Goal: Answer question/provide support: Share knowledge or assist other users

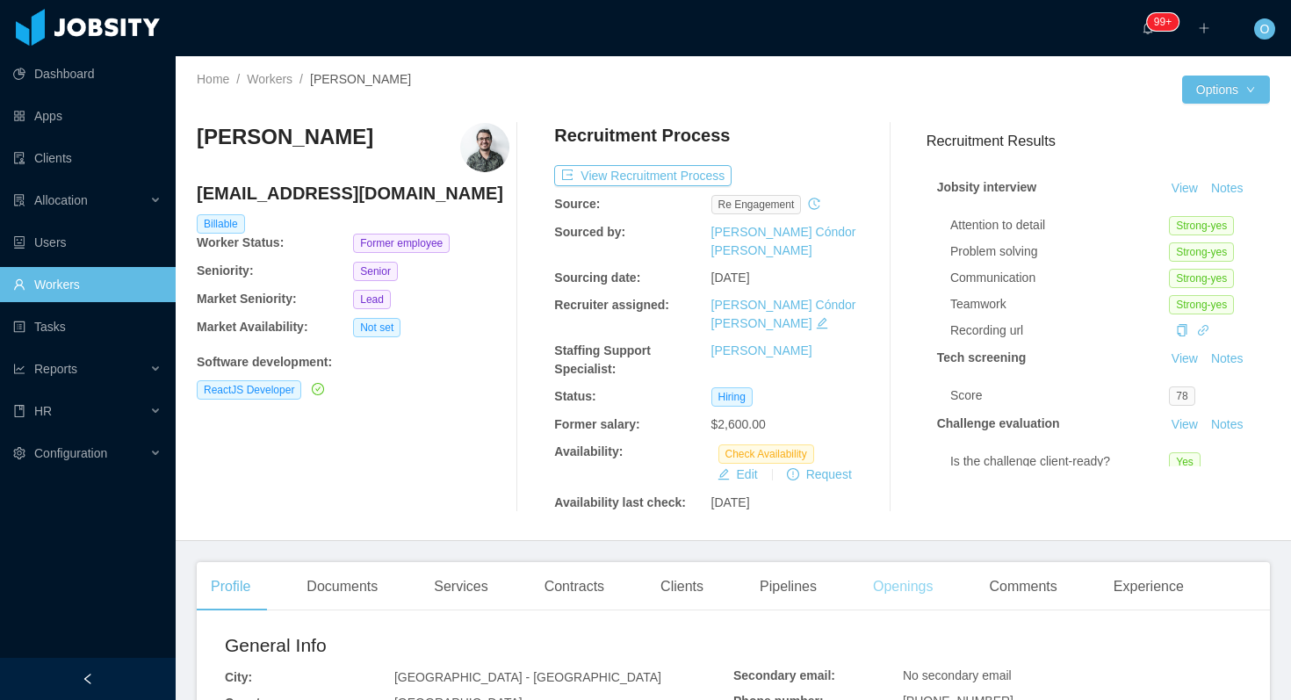
click at [887, 562] on div "Openings" at bounding box center [903, 586] width 89 height 49
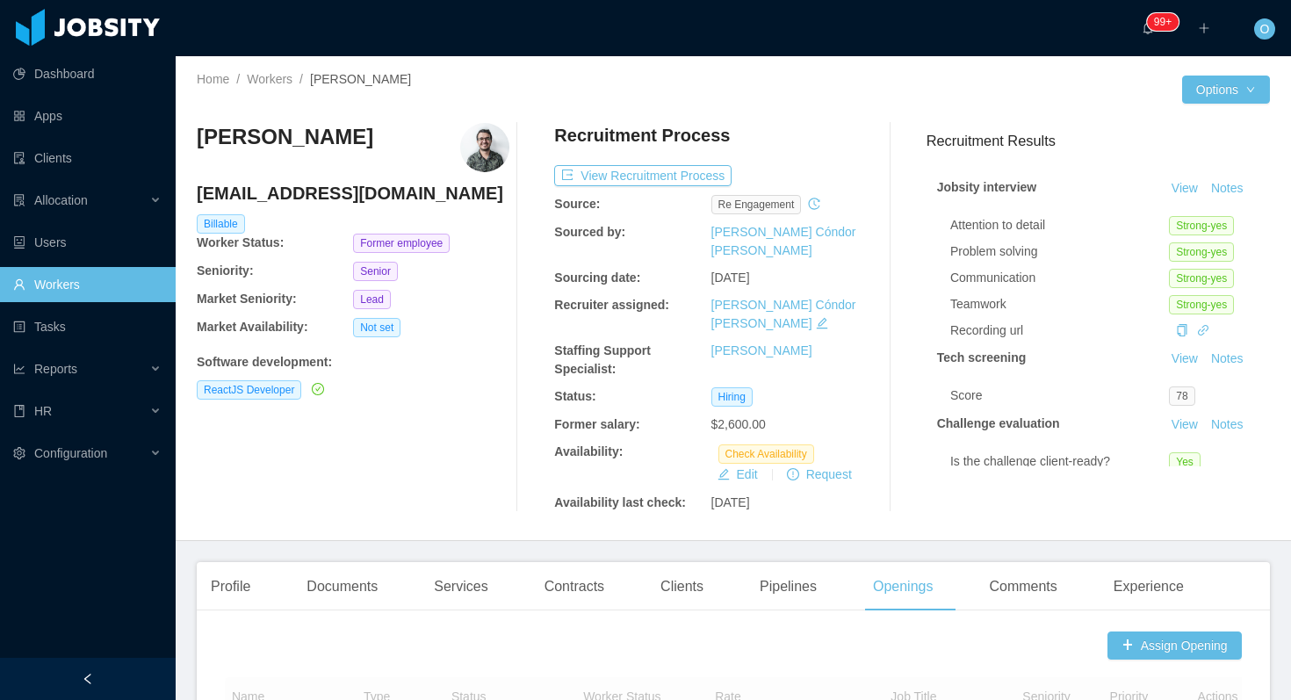
scroll to position [538, 0]
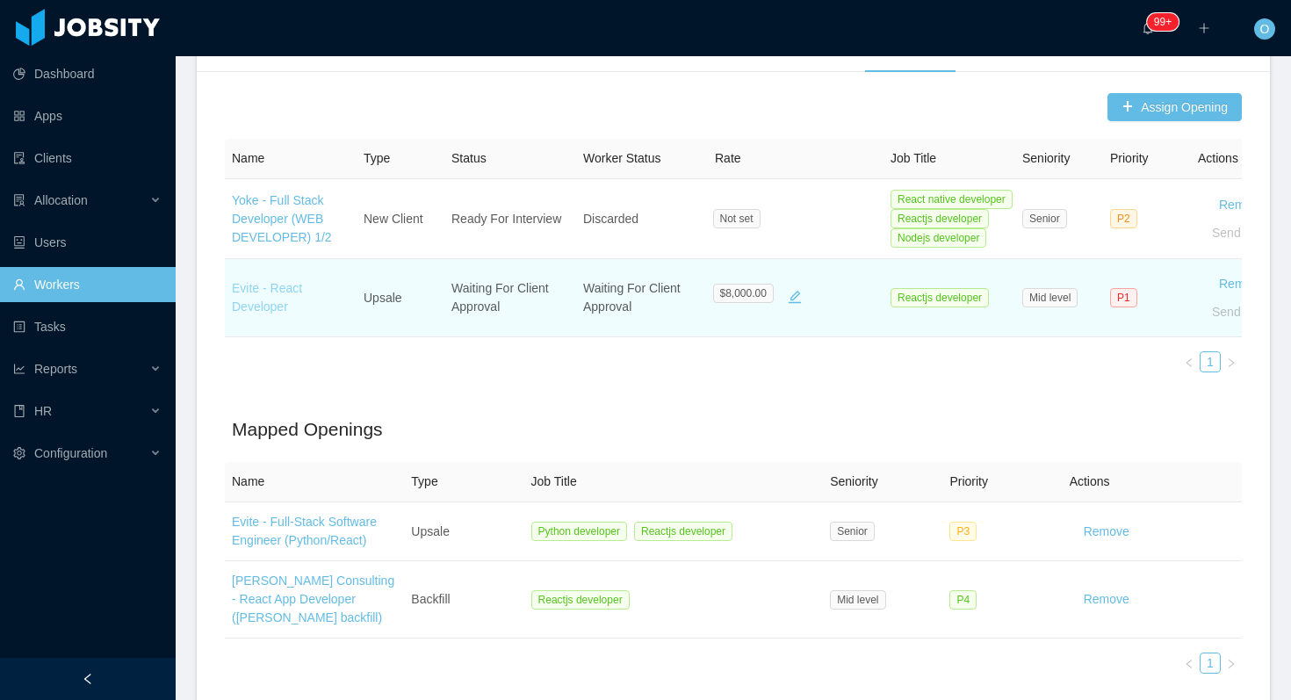
click at [274, 281] on link "Evite - React Developer" at bounding box center [267, 297] width 70 height 32
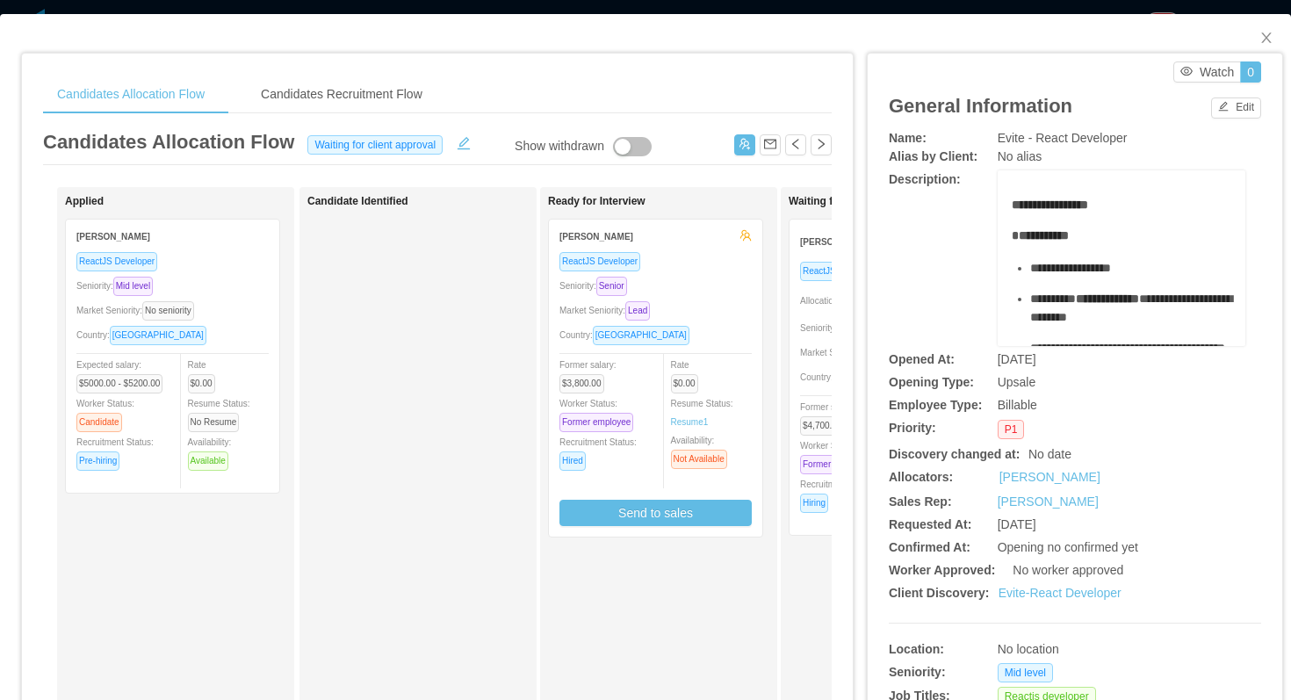
scroll to position [0, 153]
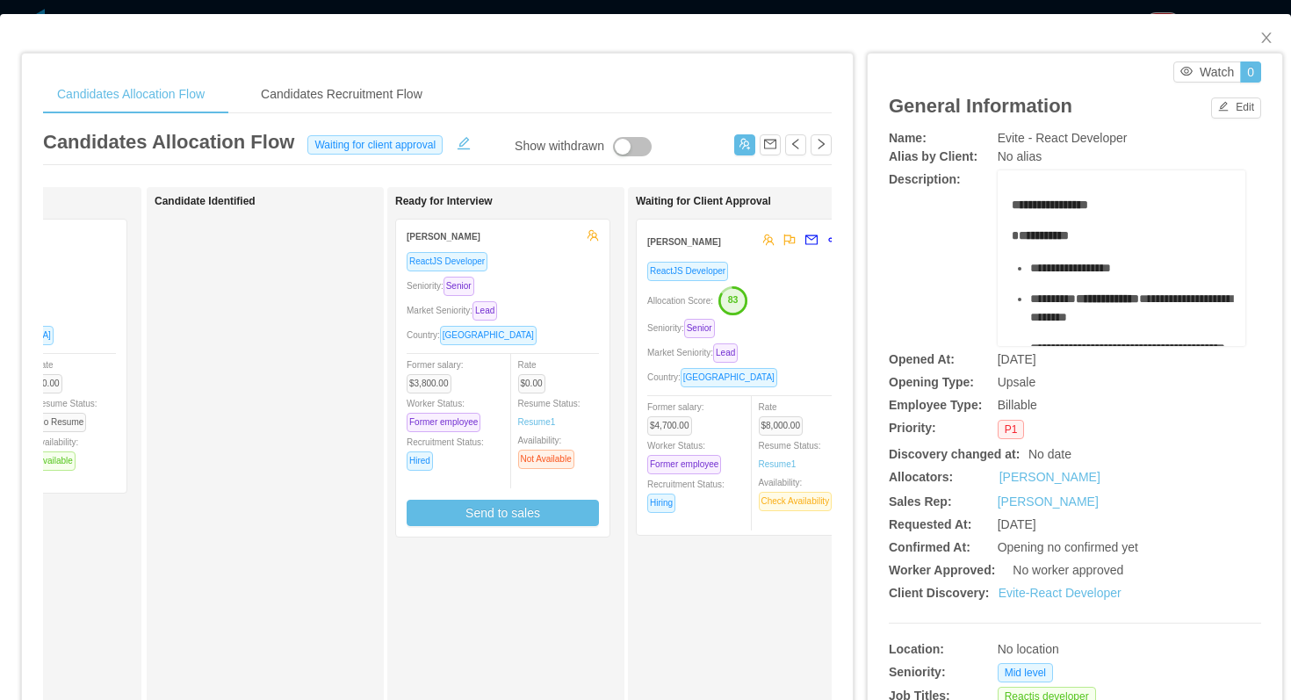
click at [787, 304] on div "Allocation Score: 83" at bounding box center [743, 299] width 192 height 28
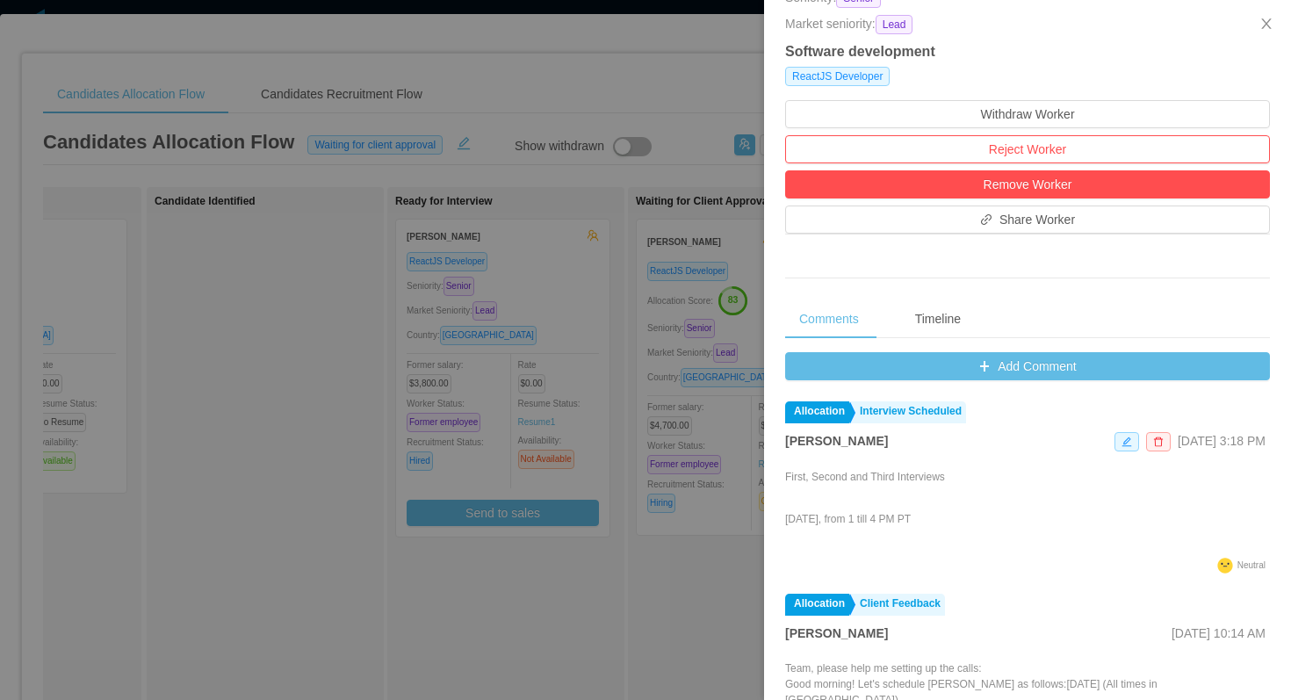
scroll to position [519, 0]
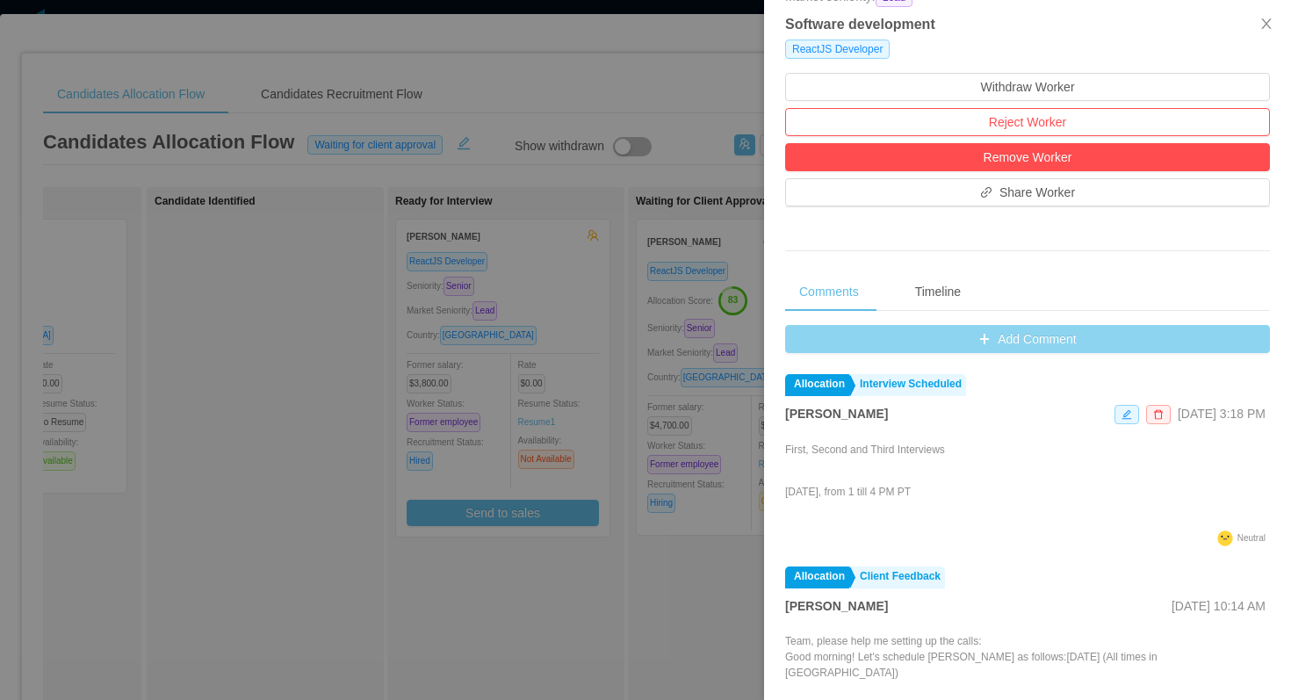
click at [819, 335] on button "Add Comment" at bounding box center [1027, 339] width 485 height 28
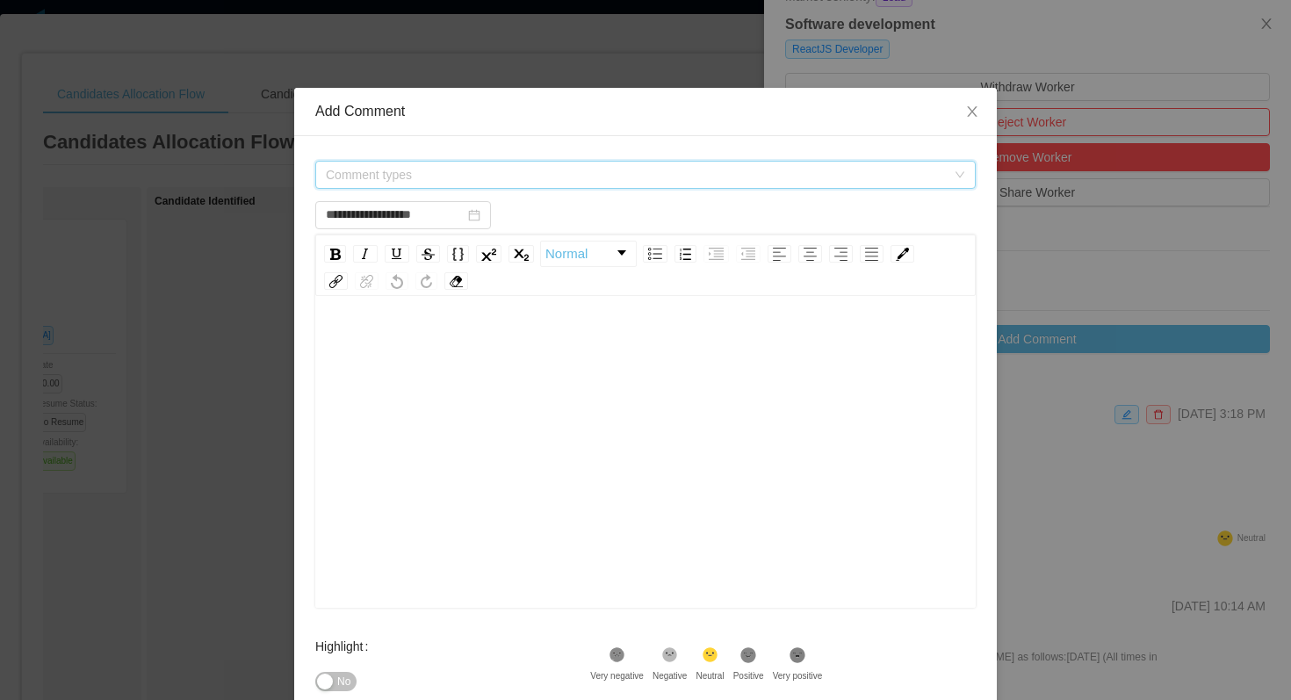
click at [571, 173] on span "Comment types" at bounding box center [636, 175] width 620 height 18
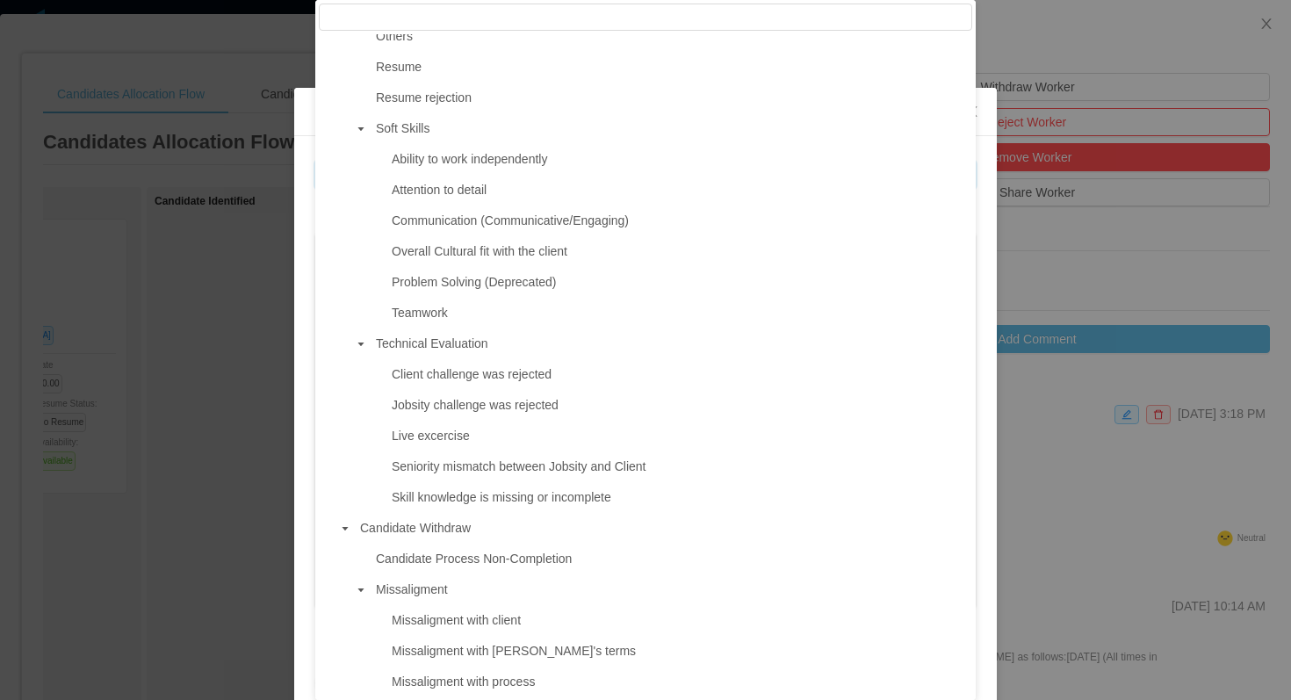
scroll to position [1121, 0]
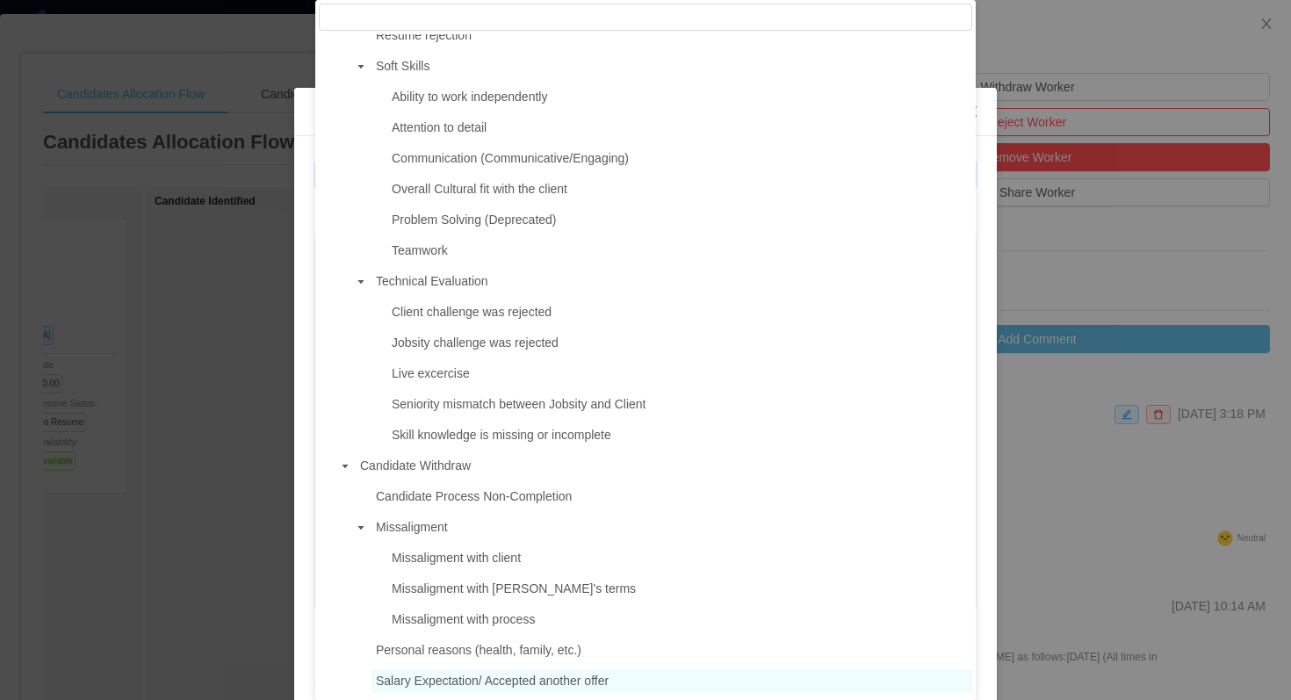
click at [626, 687] on span "Salary Expectation/ Accepted another offer" at bounding box center [671, 681] width 601 height 24
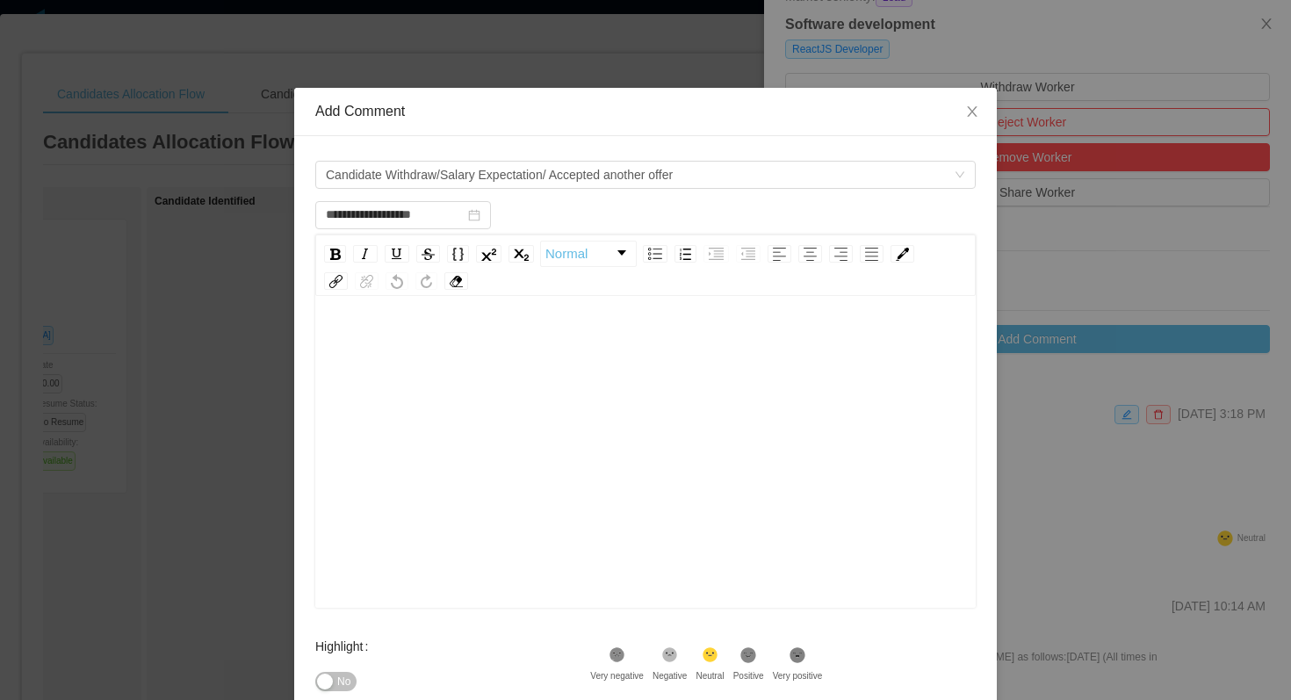
click at [547, 317] on div "rdw-wrapper" at bounding box center [645, 453] width 660 height 307
type input "**********"
click at [626, 653] on icon ".st1{fill:#262626}" at bounding box center [618, 655] width 18 height 18
click at [570, 373] on div "To enrich screen reader interactions, please activate Accessibility in Grammarl…" at bounding box center [645, 479] width 633 height 307
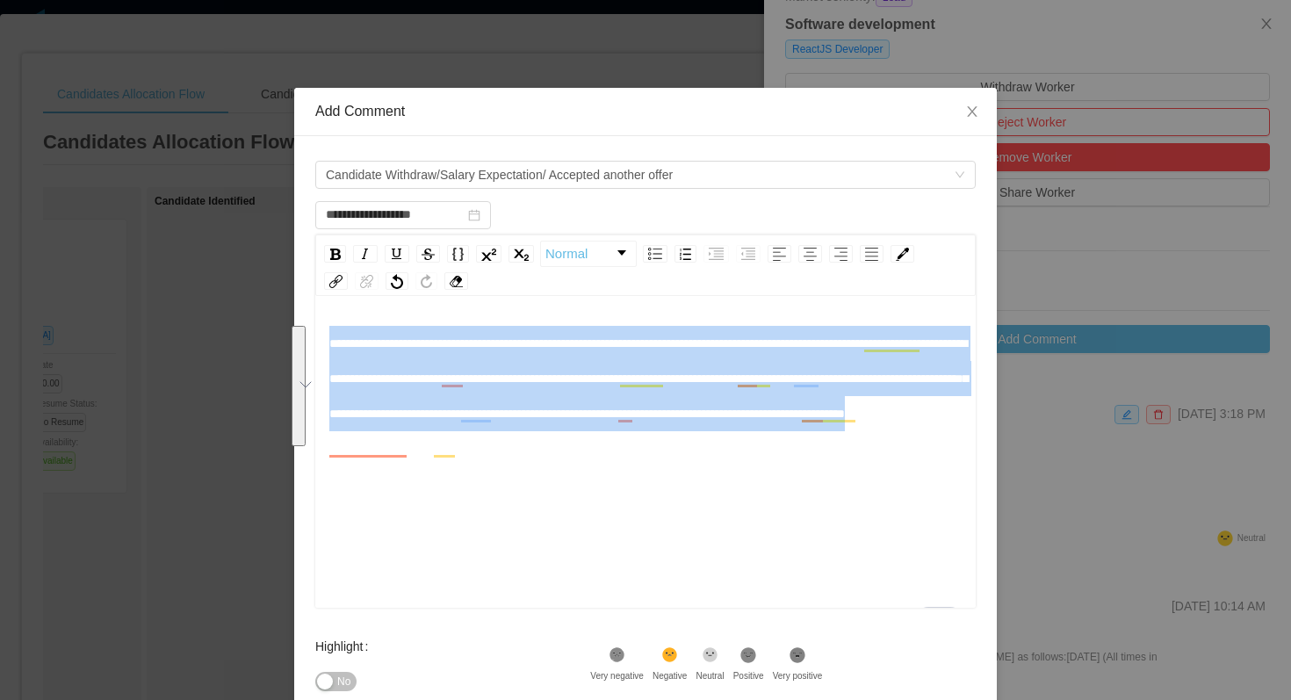
drag, startPoint x: 790, startPoint y: 450, endPoint x: 330, endPoint y: 345, distance: 471.9
click at [329, 345] on div "**********" at bounding box center [645, 378] width 633 height 105
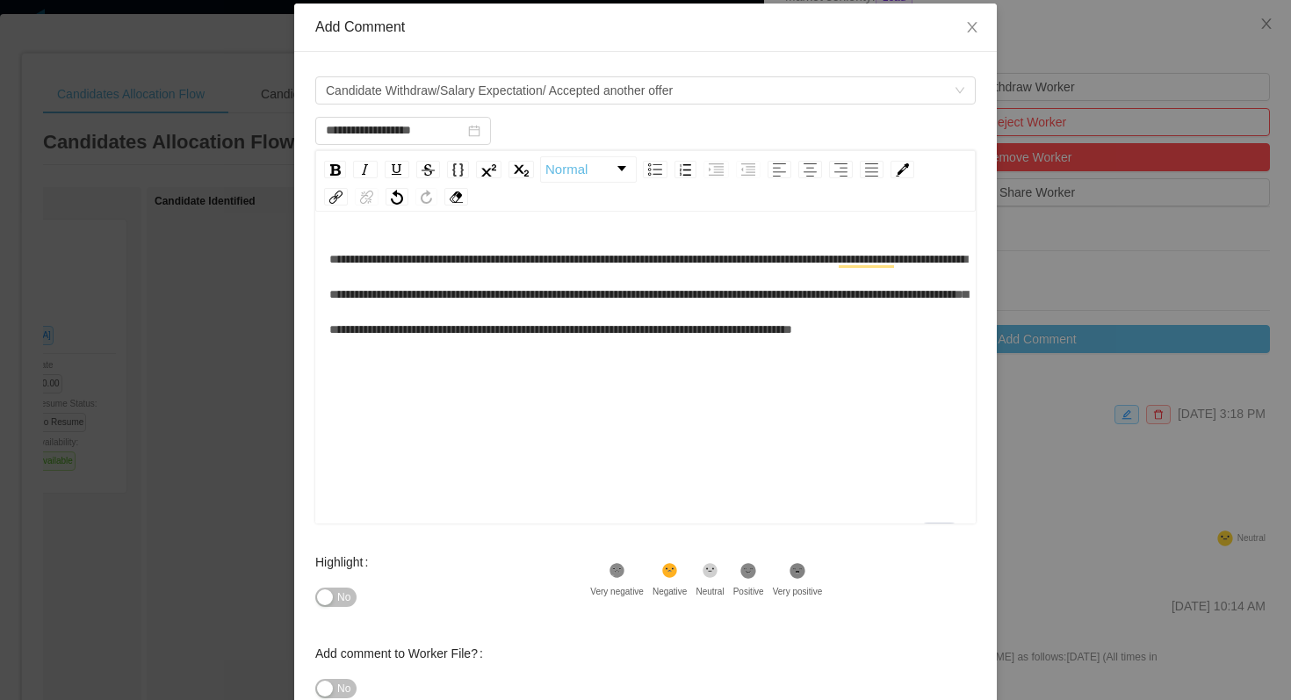
scroll to position [85, 0]
click at [346, 596] on span "No" at bounding box center [343, 597] width 13 height 18
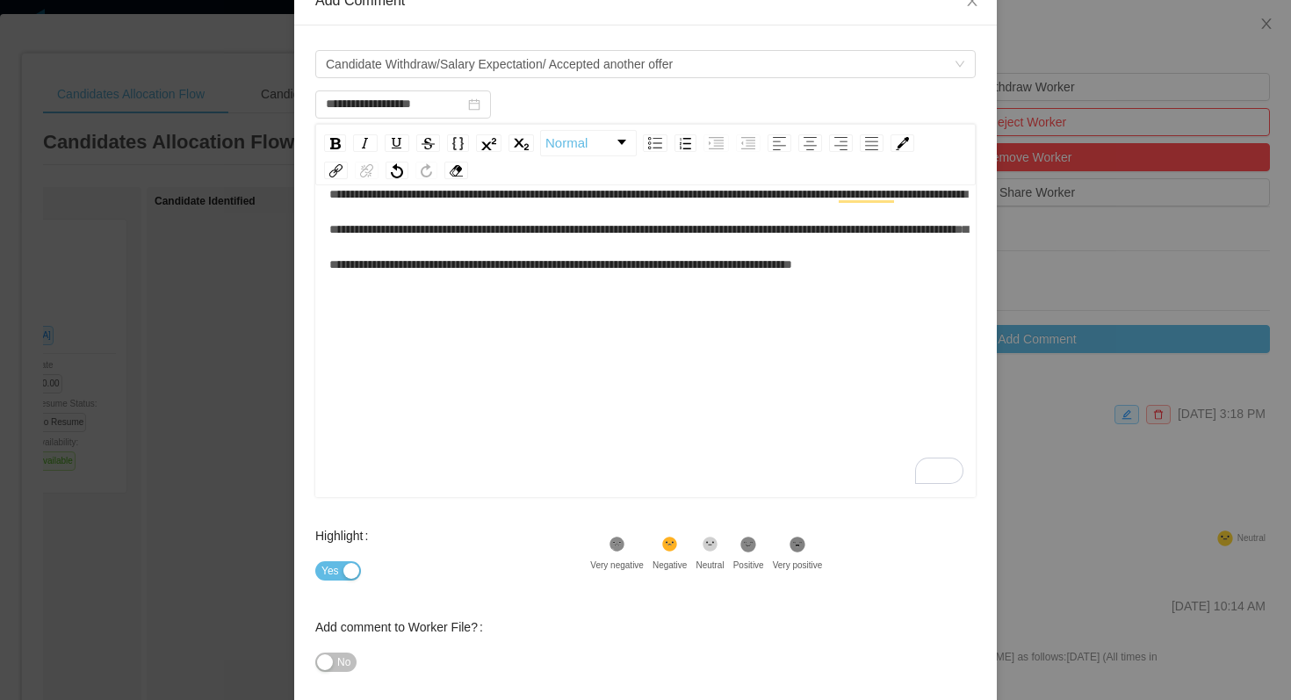
scroll to position [200, 0]
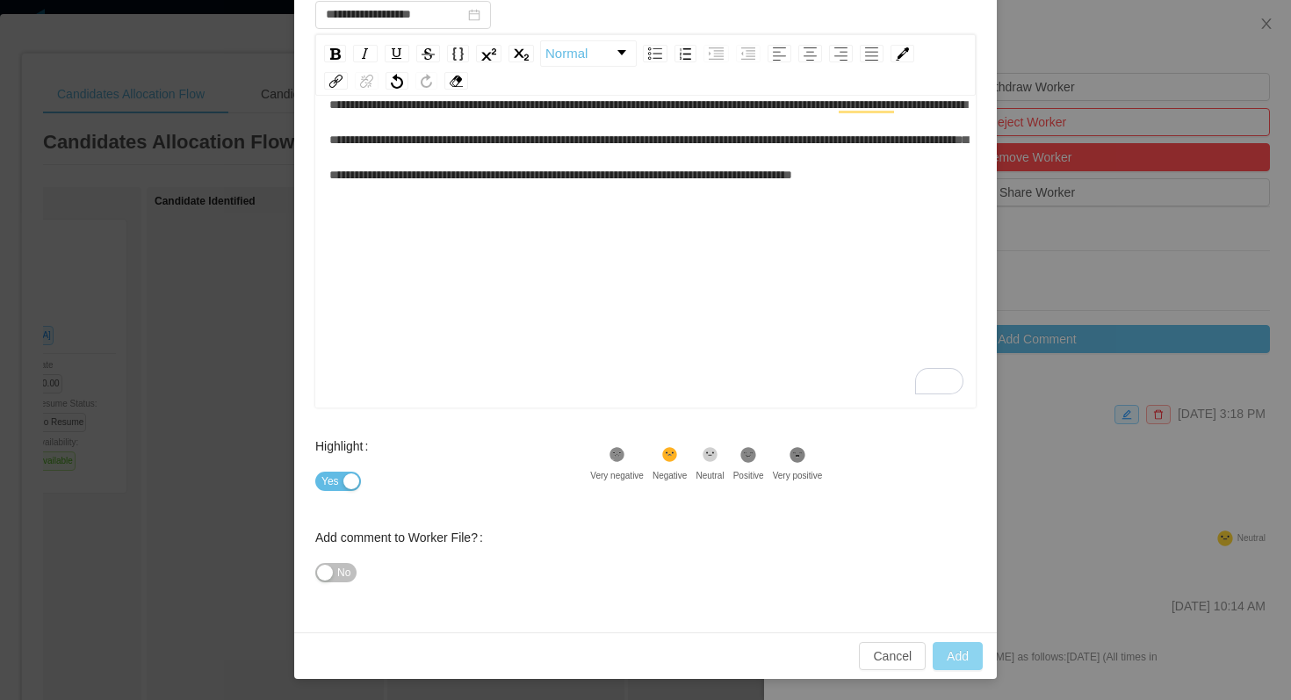
click at [942, 658] on button "Add" at bounding box center [958, 656] width 50 height 28
type input "**********"
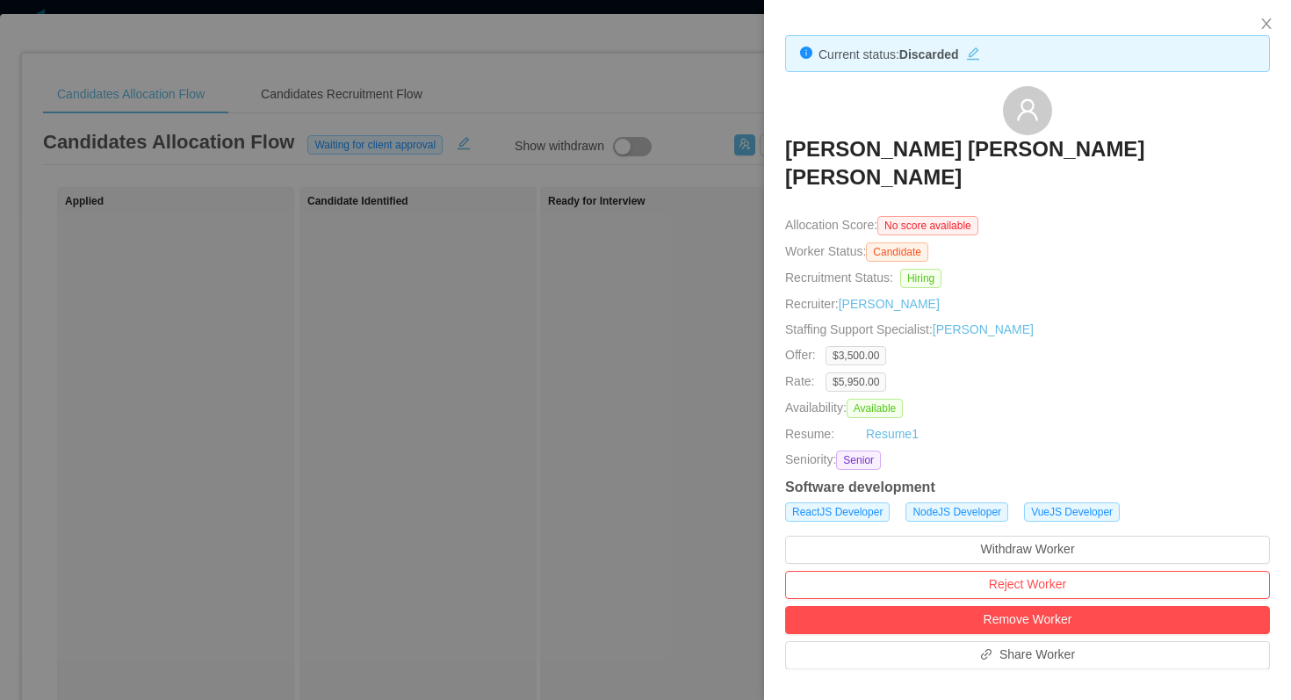
click at [595, 242] on div at bounding box center [645, 350] width 1291 height 700
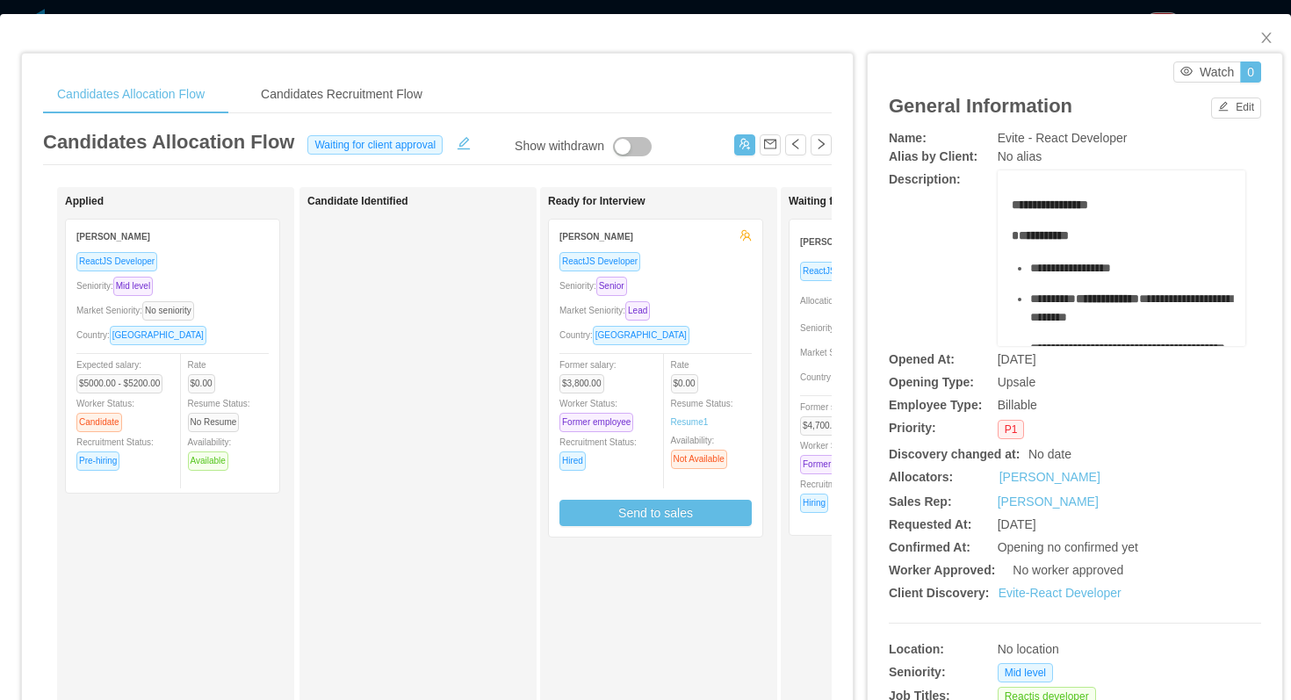
click at [715, 319] on div "Market Seniority: Lead" at bounding box center [655, 310] width 192 height 20
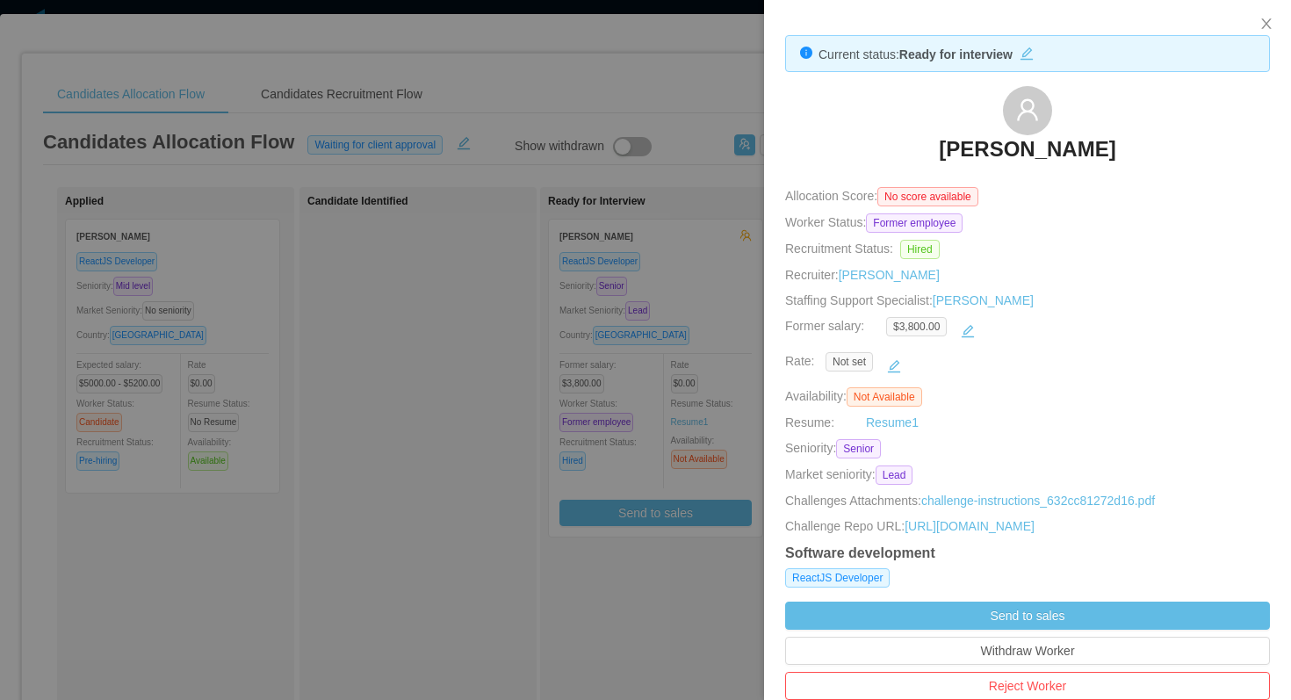
click at [710, 256] on div at bounding box center [645, 350] width 1291 height 700
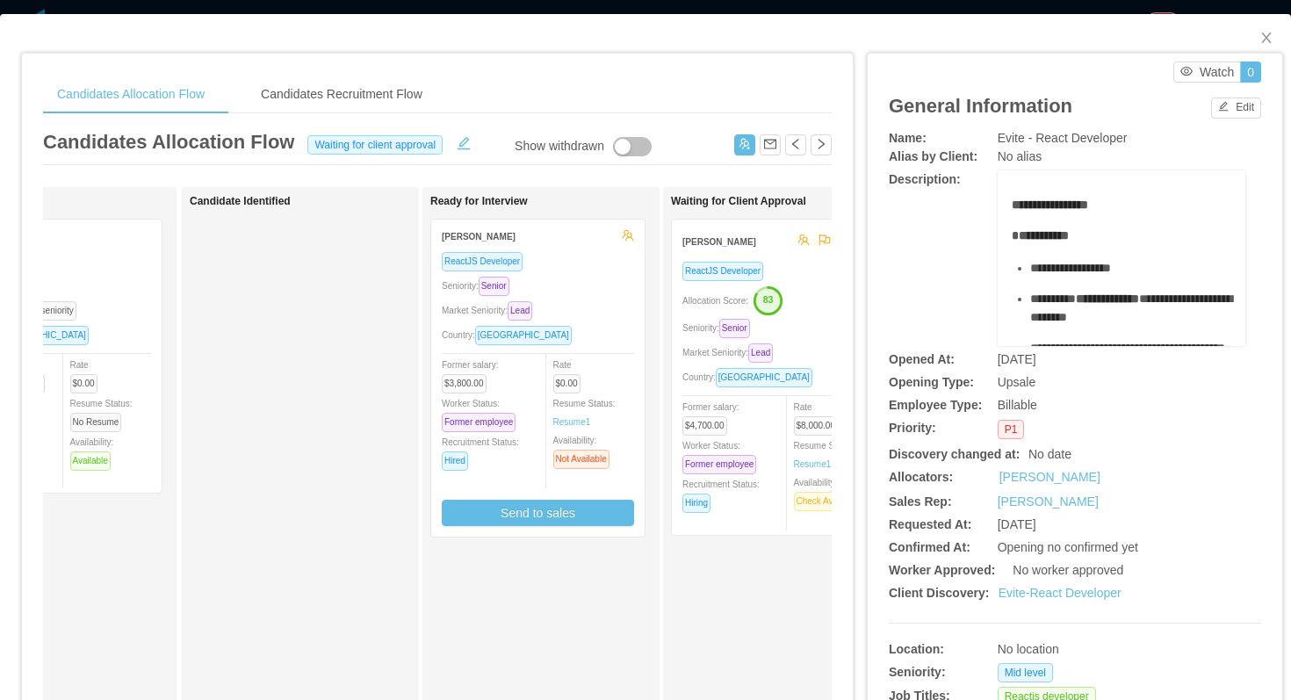
scroll to position [0, 185]
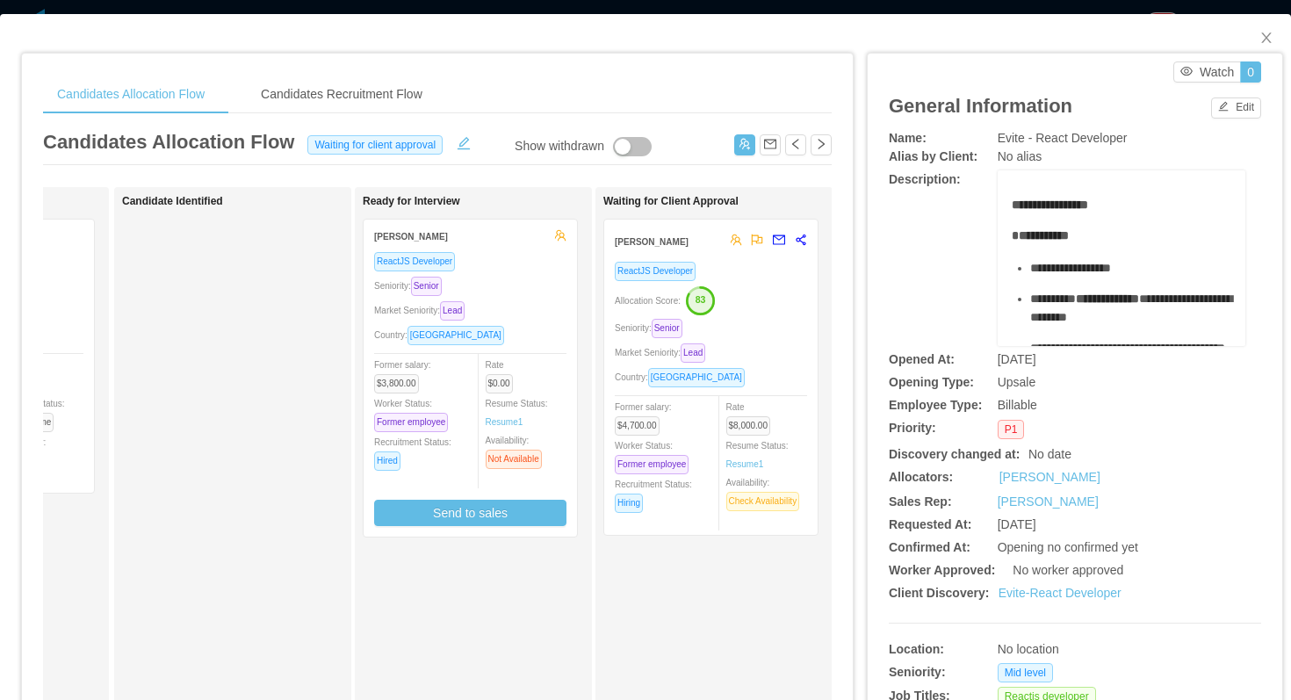
click at [537, 271] on div "ReactJS Developer Seniority: Senior Market Seniority: Lead Country: Ecuador For…" at bounding box center [470, 388] width 192 height 275
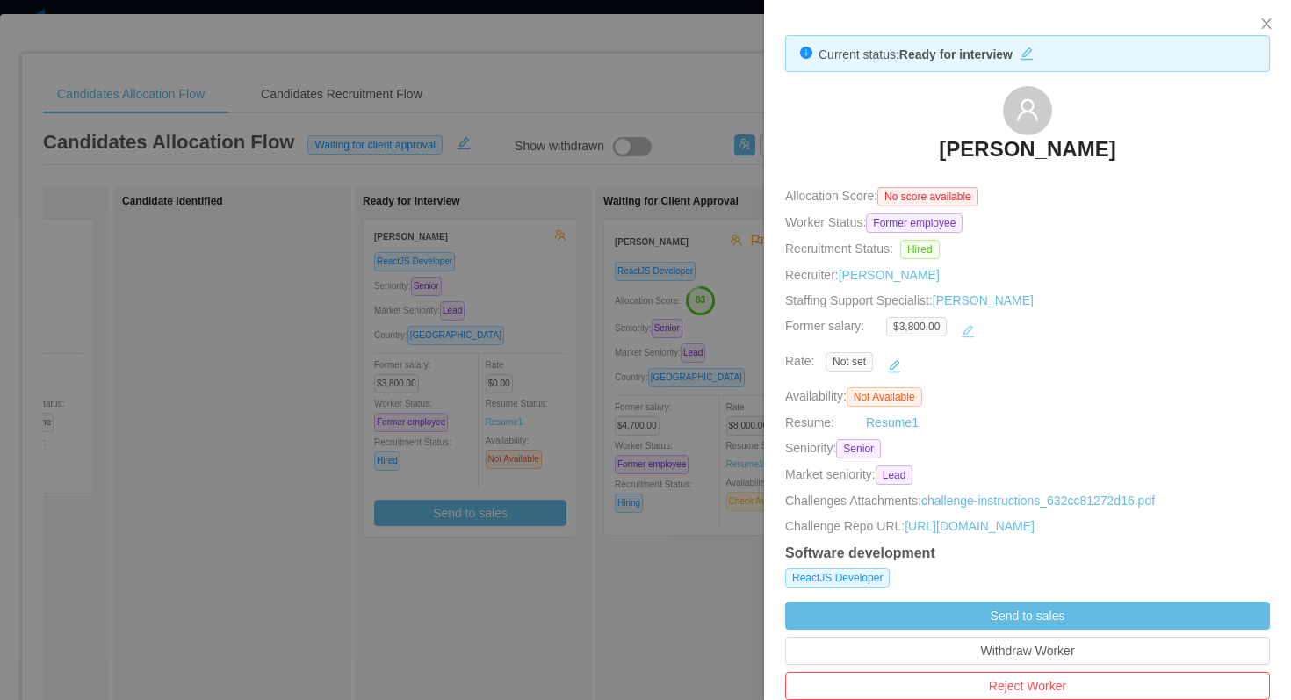
click at [971, 325] on button "button" at bounding box center [968, 331] width 28 height 28
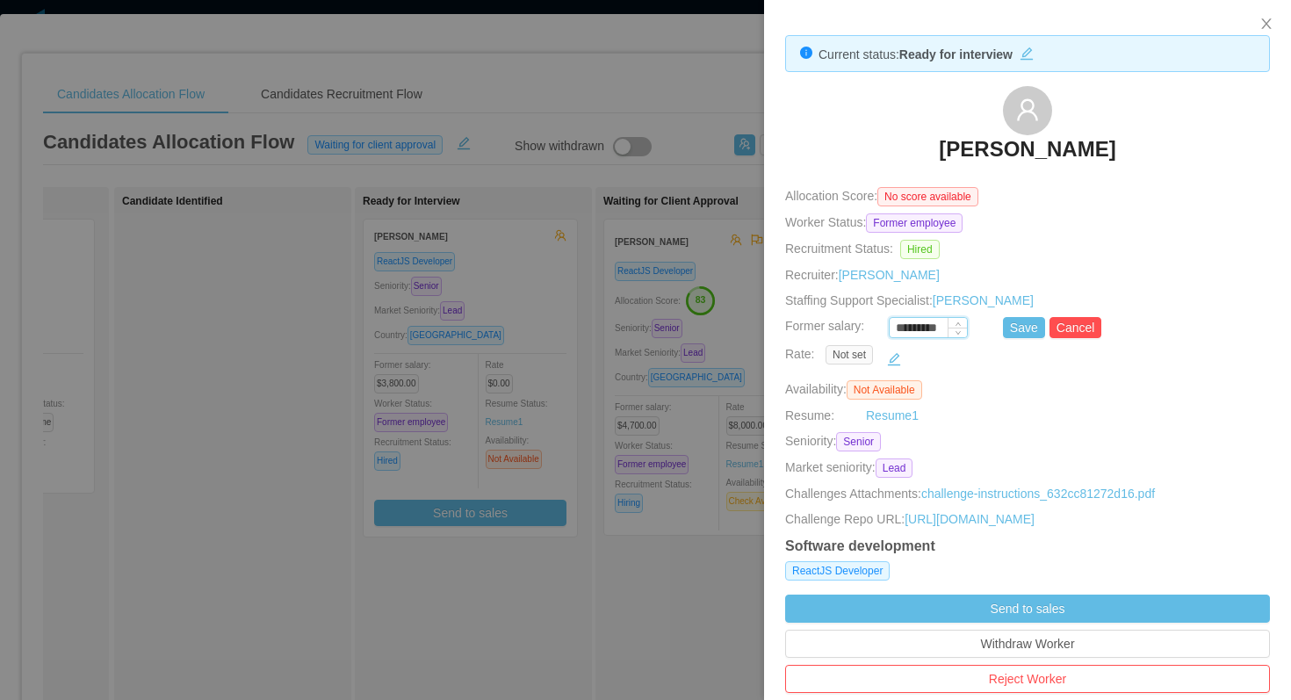
drag, startPoint x: 919, startPoint y: 330, endPoint x: 902, endPoint y: 326, distance: 18.1
click at [902, 326] on input "*********" at bounding box center [928, 328] width 77 height 19
click at [1012, 326] on button "Save" at bounding box center [1024, 327] width 42 height 21
type input "*********"
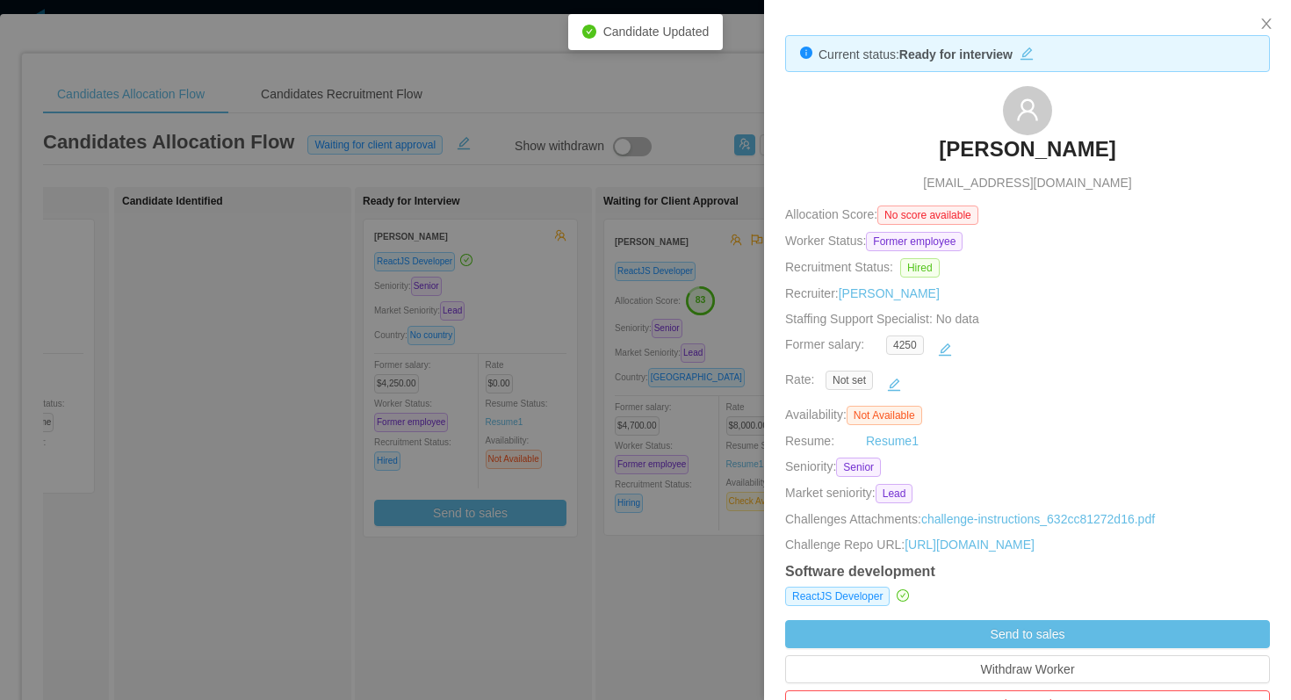
click at [516, 256] on div at bounding box center [645, 350] width 1291 height 700
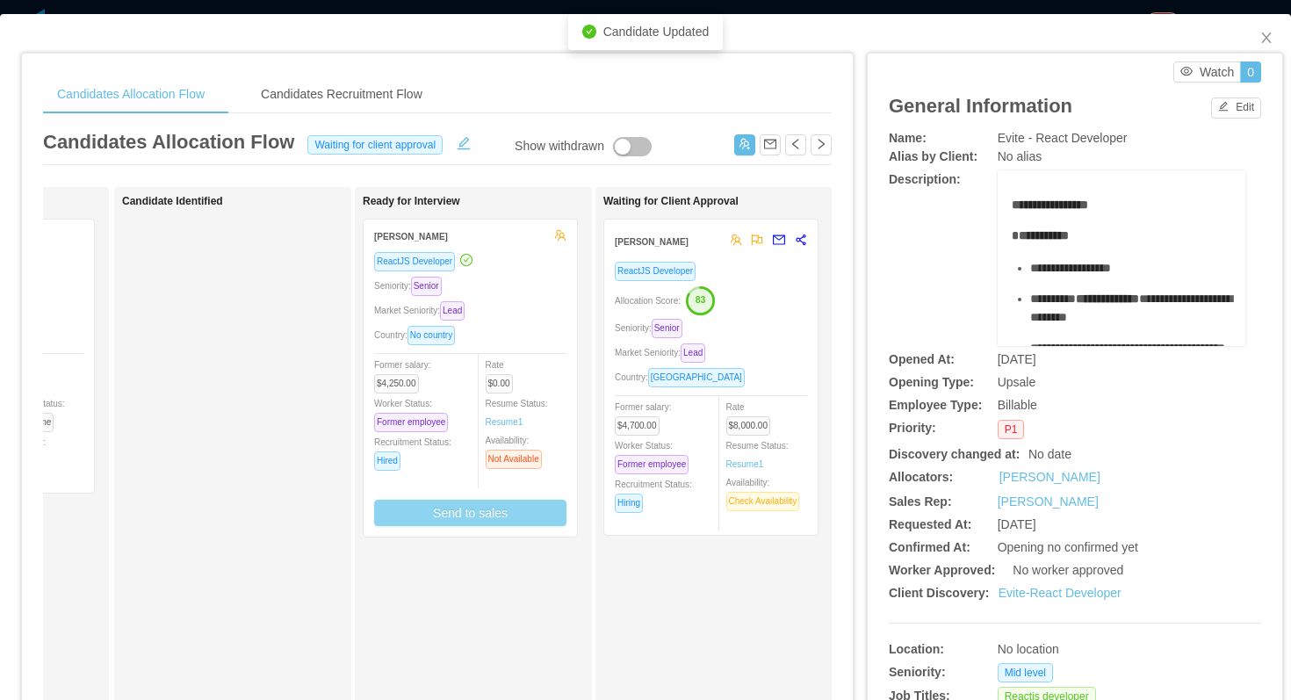
click at [491, 508] on button "Send to sales" at bounding box center [470, 513] width 192 height 26
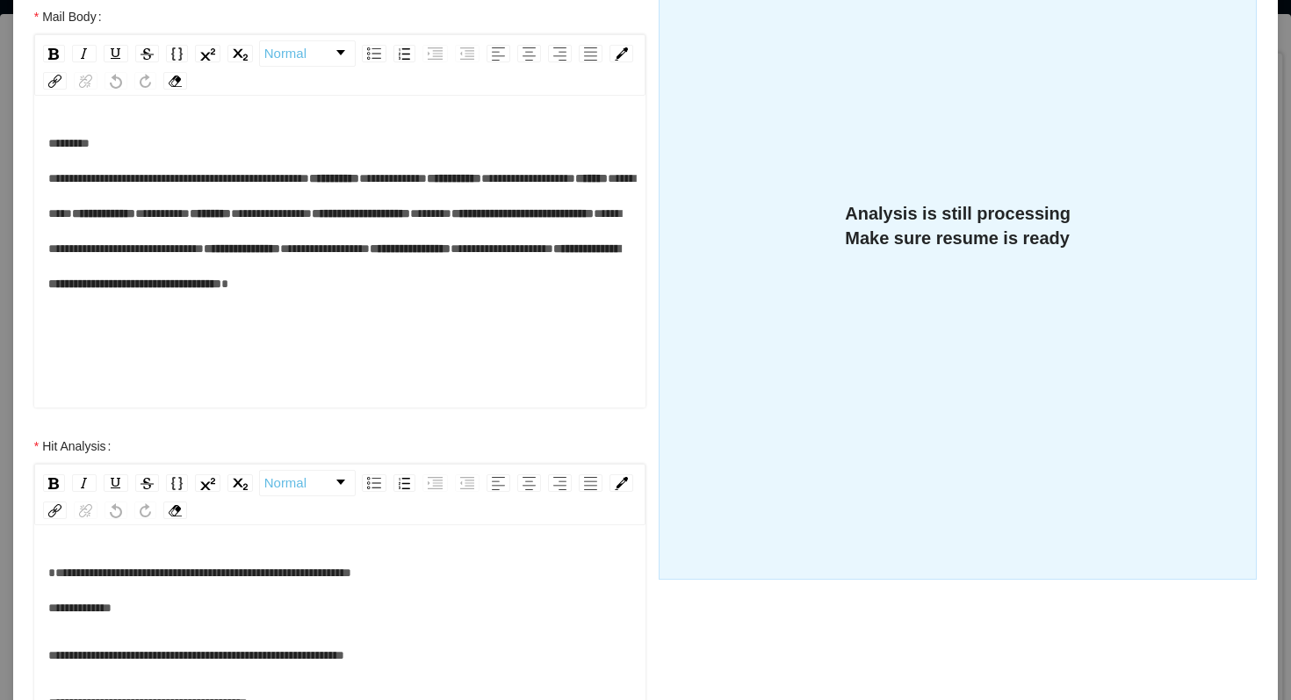
scroll to position [175, 0]
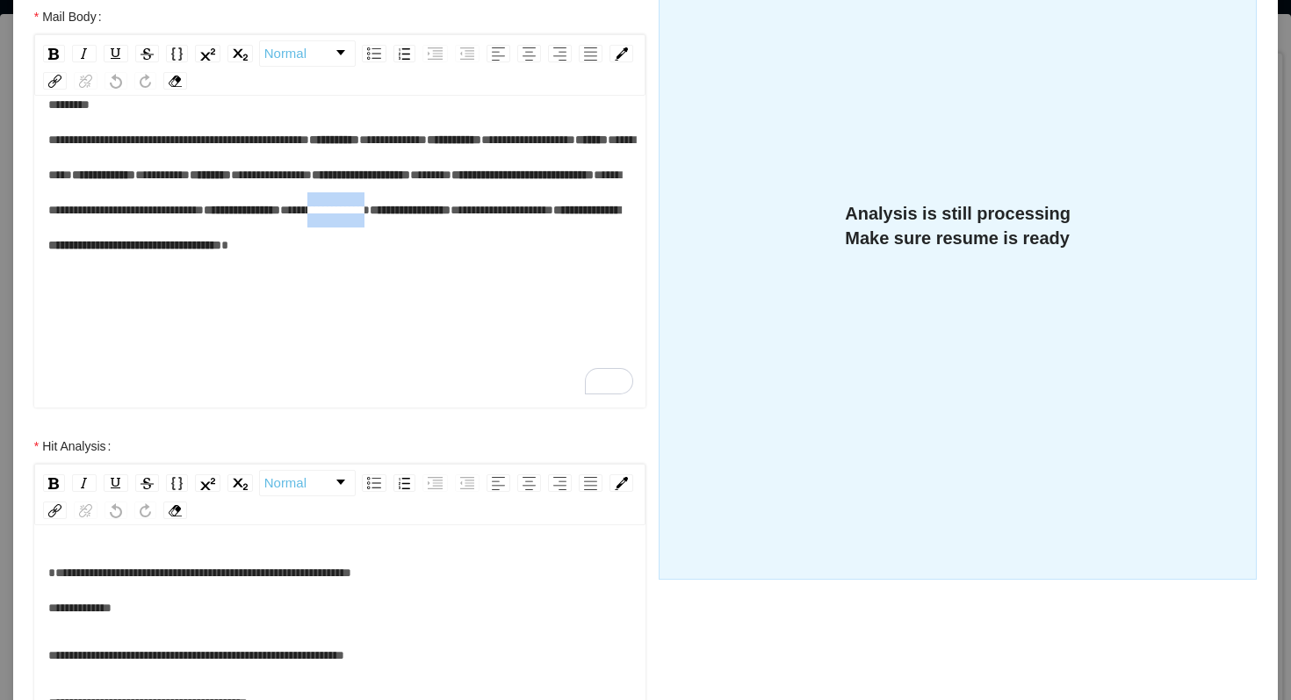
drag, startPoint x: 257, startPoint y: 287, endPoint x: 179, endPoint y: 290, distance: 78.2
click at [179, 290] on div "**********" at bounding box center [340, 192] width 584 height 211
click at [296, 298] on div "**********" at bounding box center [340, 192] width 584 height 211
drag, startPoint x: 293, startPoint y: 319, endPoint x: 169, endPoint y: 325, distance: 124.9
click at [385, 216] on span "**********" at bounding box center [436, 210] width 103 height 12
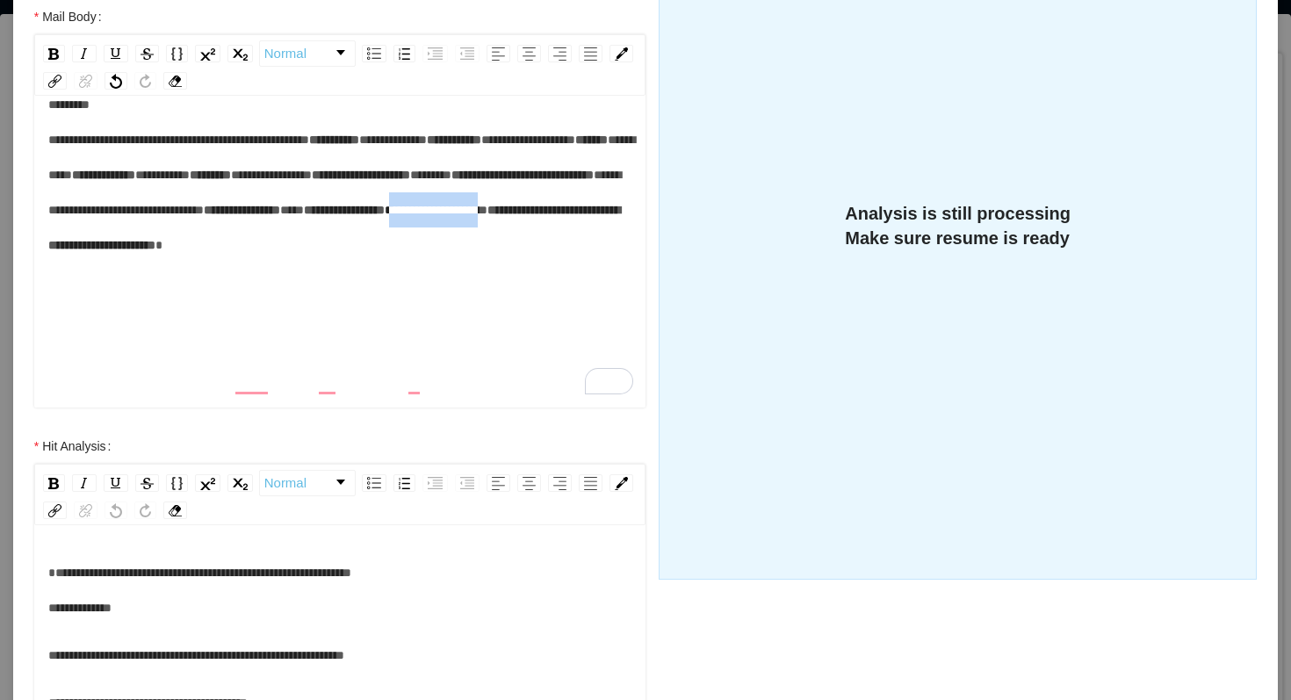
paste div "To enrich screen reader interactions, please activate Accessibility in Grammarl…"
click at [404, 298] on div "**********" at bounding box center [340, 192] width 584 height 211
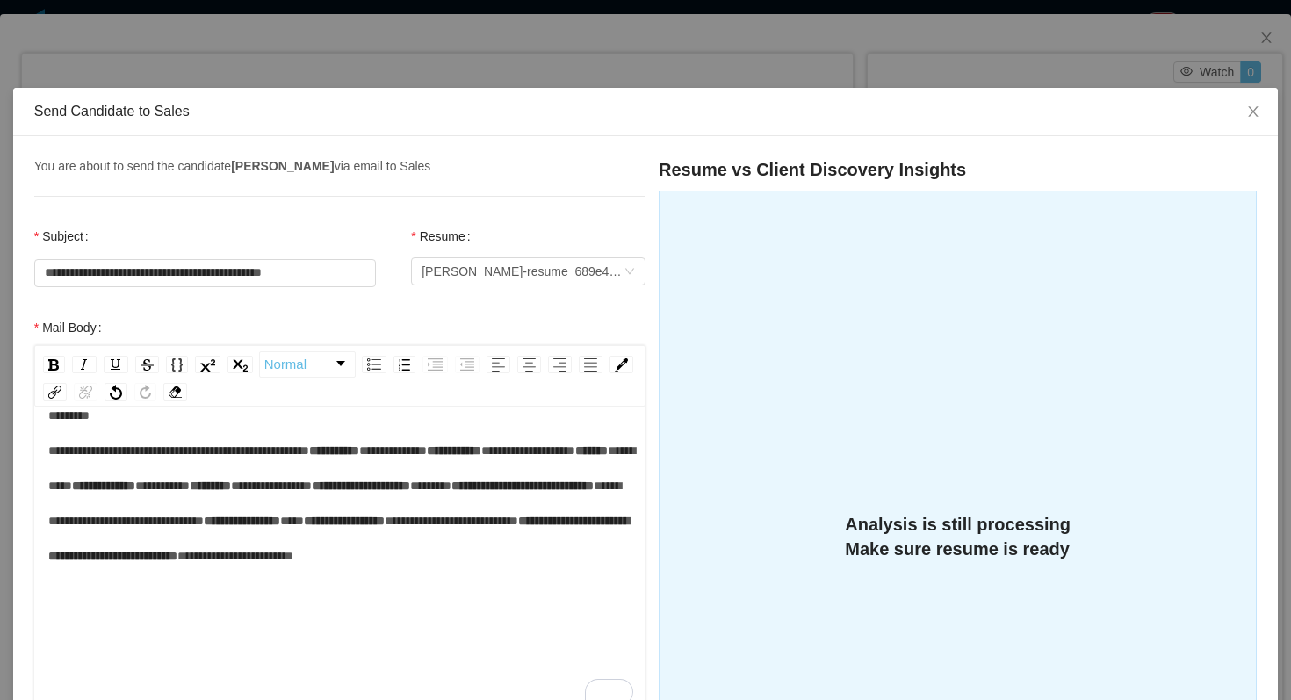
scroll to position [558, 0]
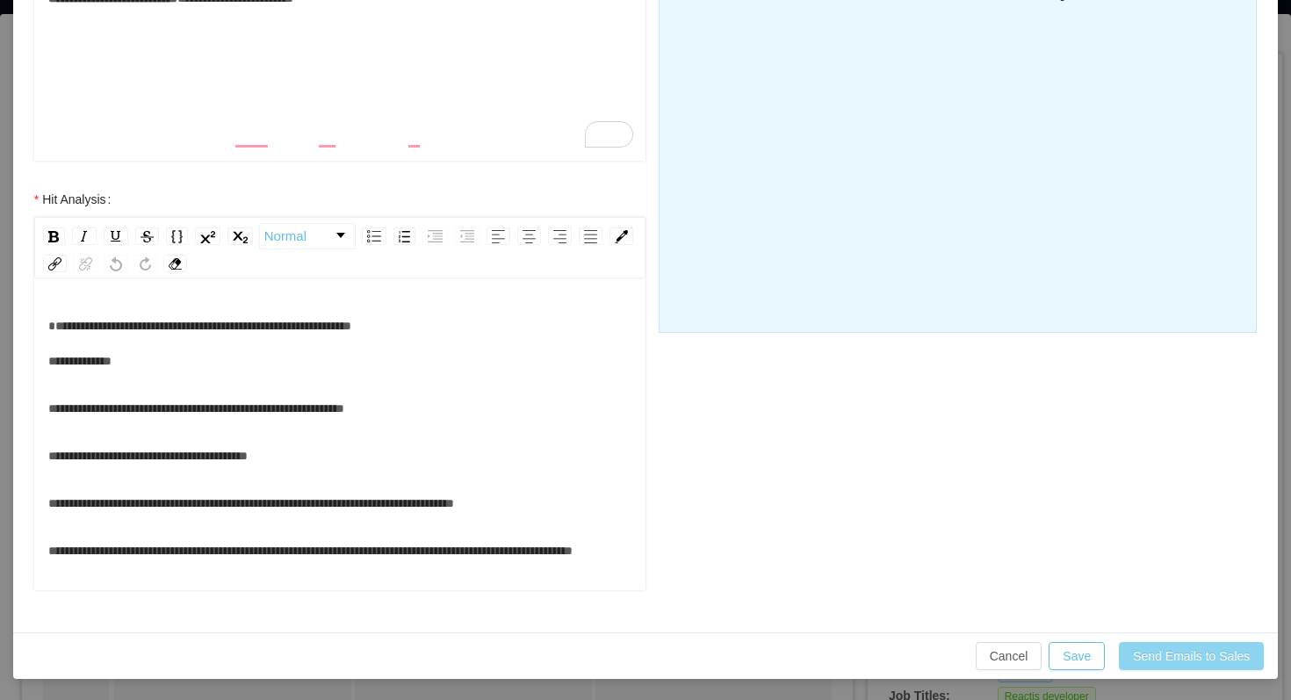
click at [1146, 660] on button "Send Emails to Sales" at bounding box center [1191, 656] width 145 height 28
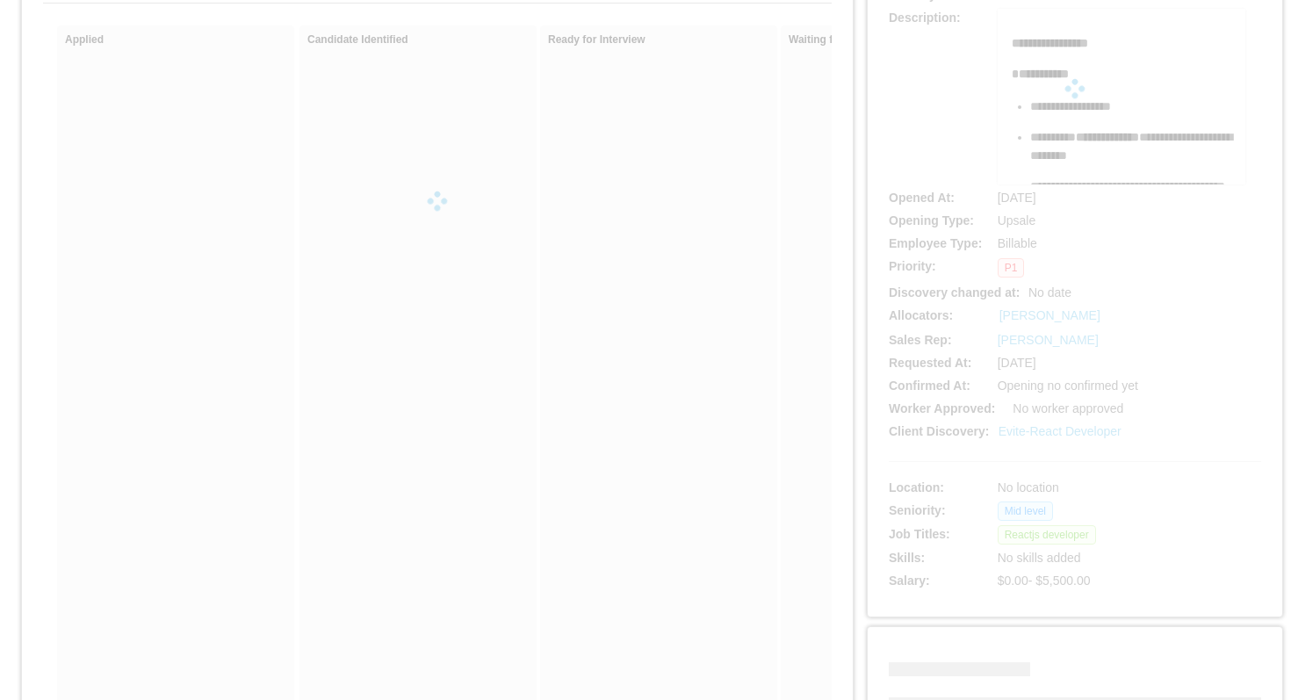
scroll to position [445, 0]
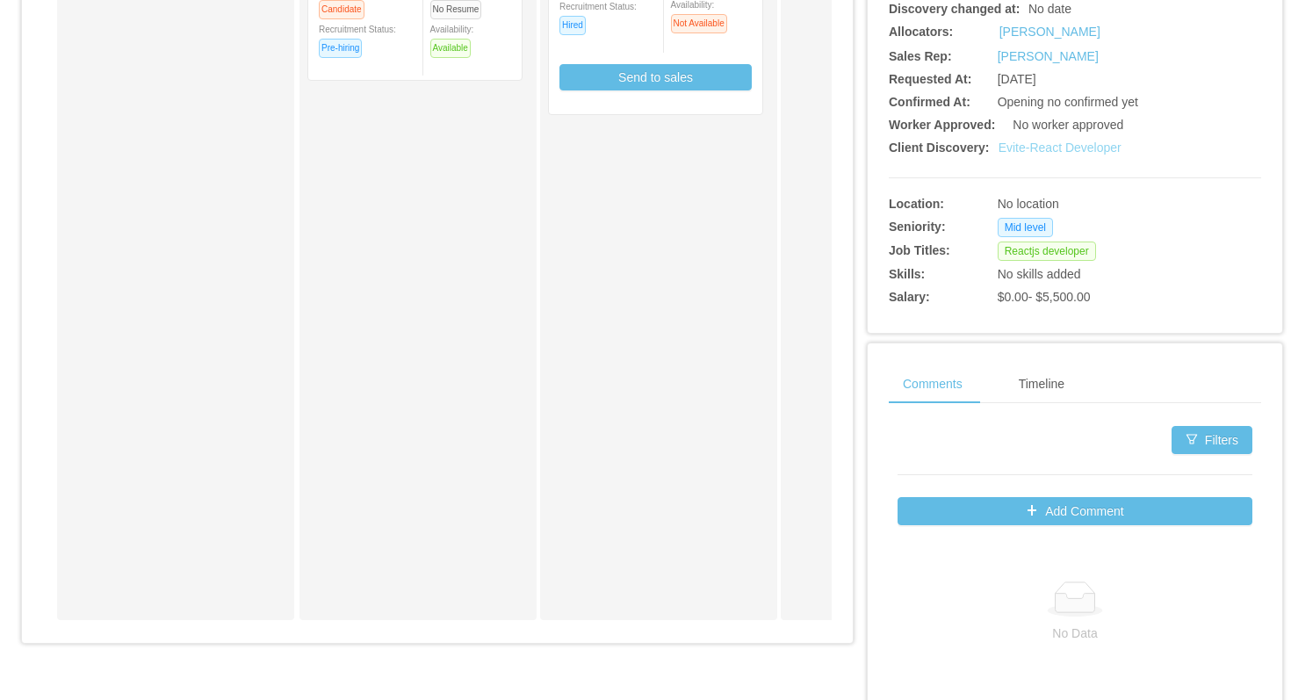
click at [1037, 148] on link "Evite-React Developer" at bounding box center [1060, 148] width 123 height 14
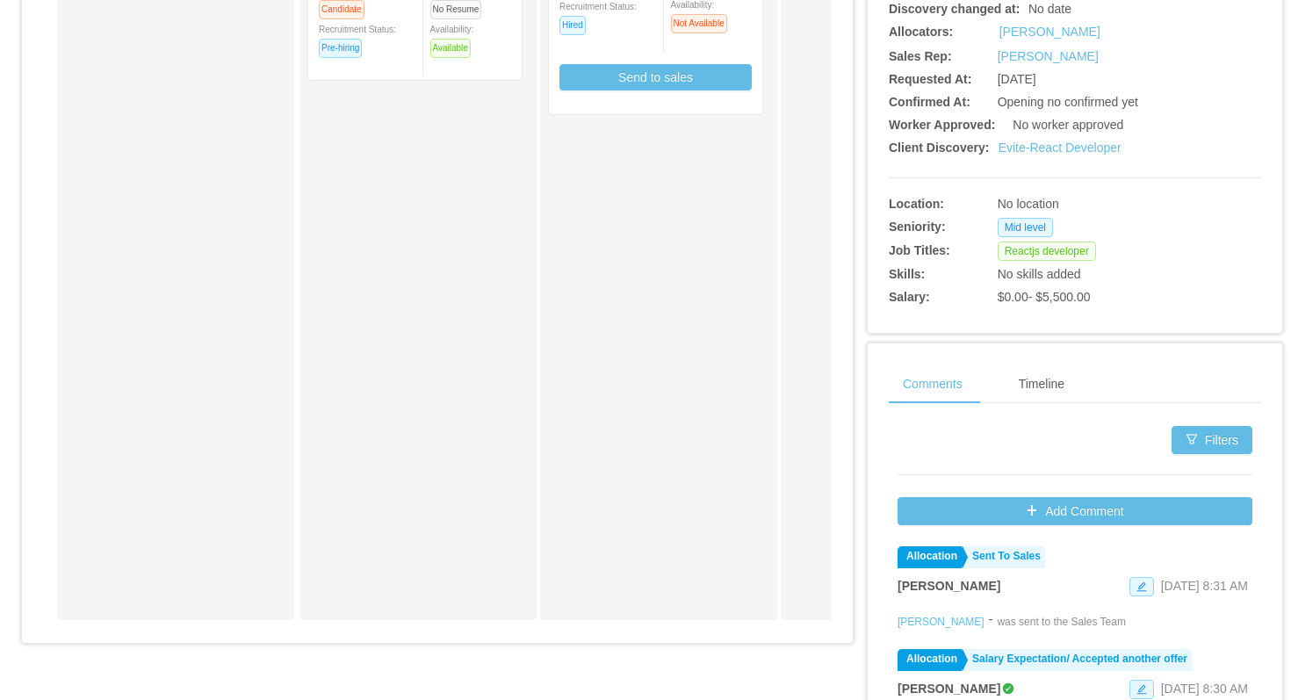
scroll to position [0, 0]
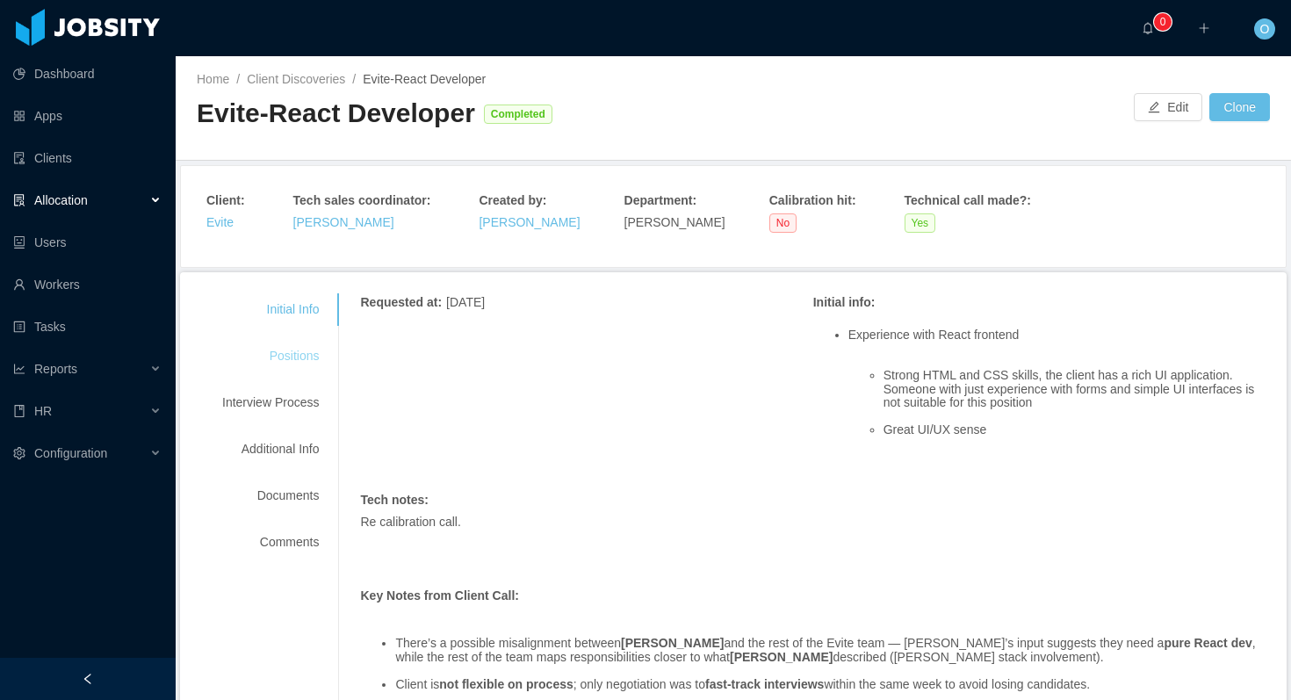
click at [294, 357] on div "Positions" at bounding box center [270, 356] width 139 height 32
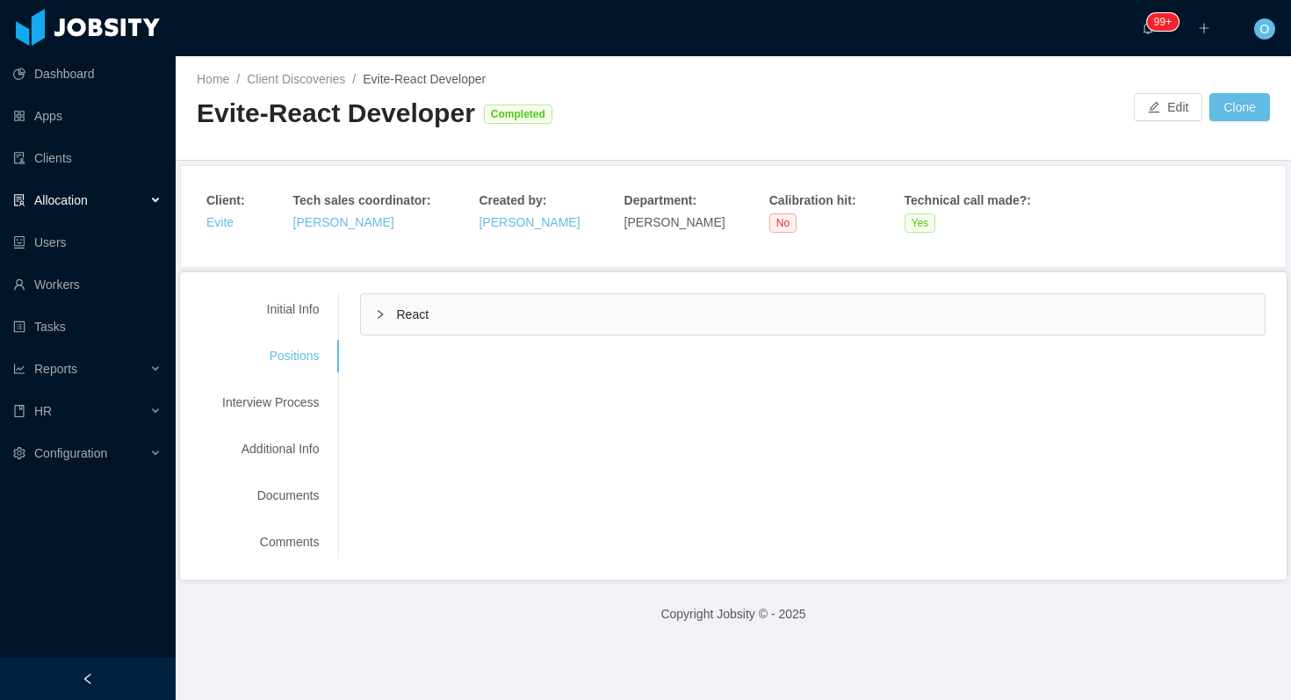
click at [379, 313] on icon "icon: right" at bounding box center [380, 314] width 11 height 11
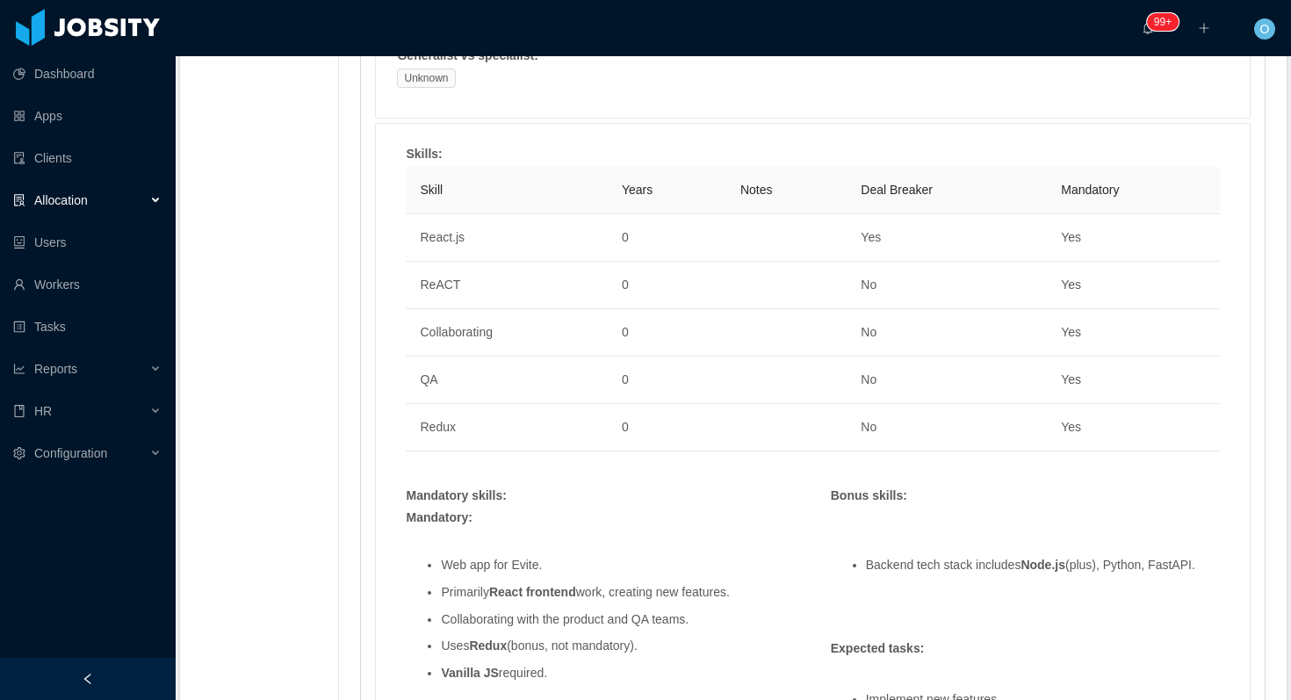
scroll to position [1073, 0]
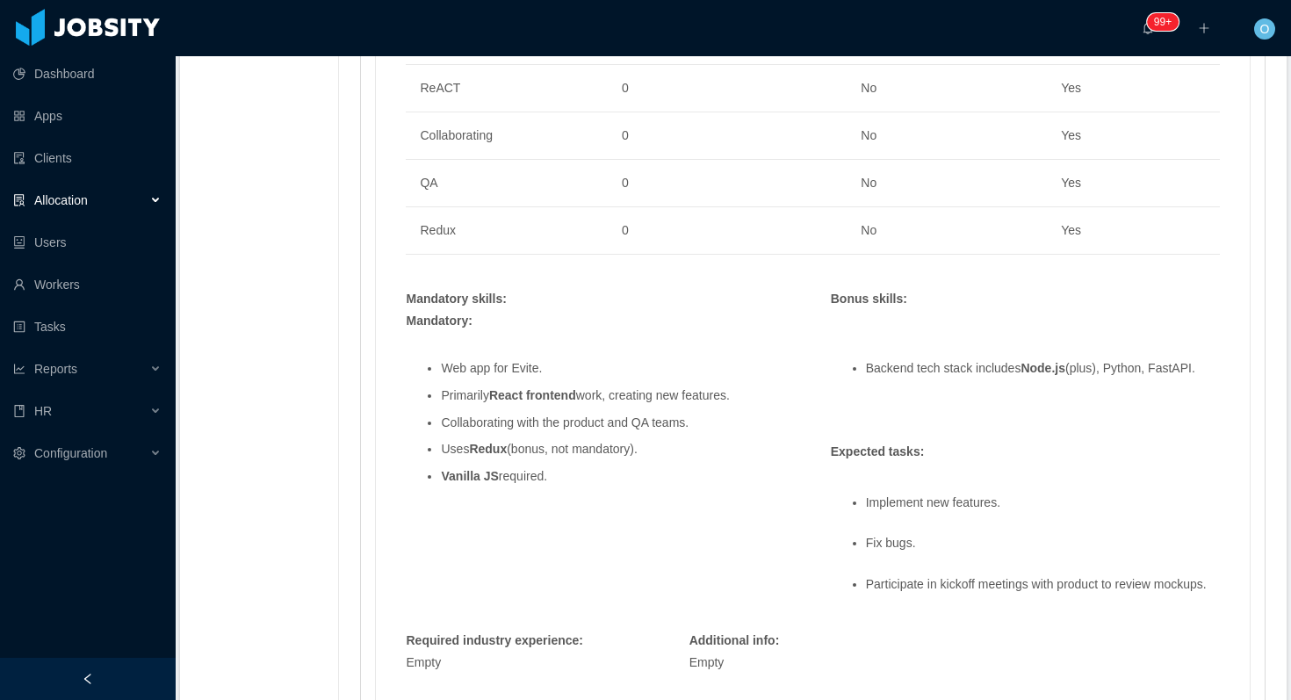
drag, startPoint x: 566, startPoint y: 476, endPoint x: 443, endPoint y: 369, distance: 162.4
click at [443, 369] on ul "Web app for Evite. Primarily React frontend work, creating new features. Collab…" at bounding box center [600, 423] width 389 height 148
click at [759, 497] on div "Mandatory: Web app for [GEOGRAPHIC_DATA]. Primarily React frontend work, creati…" at bounding box center [600, 414] width 407 height 204
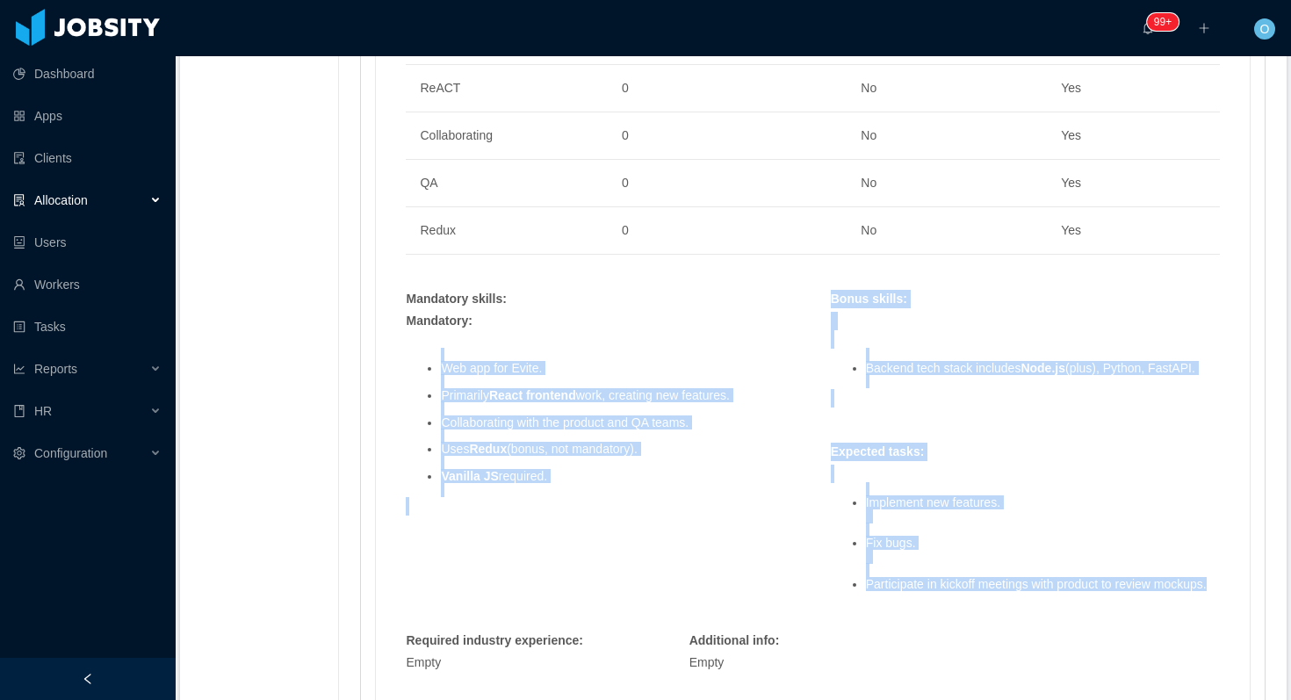
drag, startPoint x: 929, startPoint y: 595, endPoint x: 607, endPoint y: 355, distance: 402.2
click at [607, 355] on div "Skills : Skill Years Notes Deal Breaker Mandatory React.js 0 Yes Yes ReACT 0 No…" at bounding box center [812, 314] width 849 height 733
copy div "Web app for Evite. Primarily React frontend work, creating new features. Collab…"
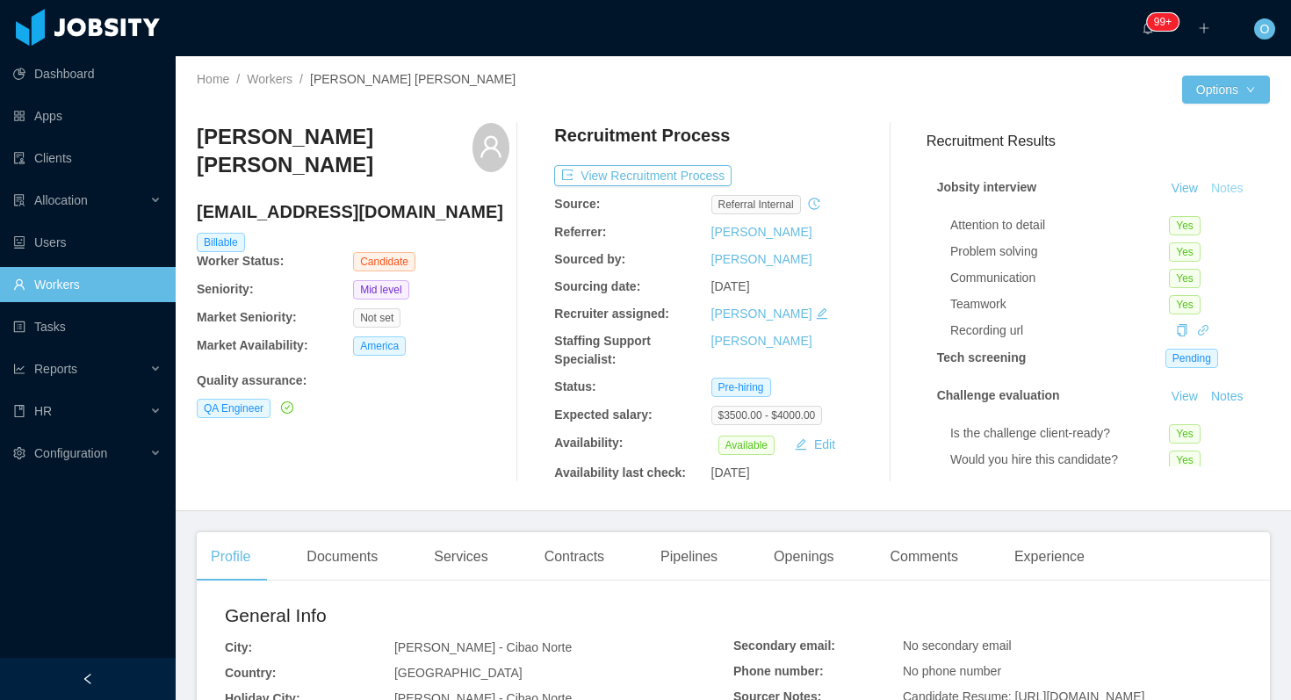
click at [1222, 186] on button "Notes" at bounding box center [1227, 188] width 47 height 21
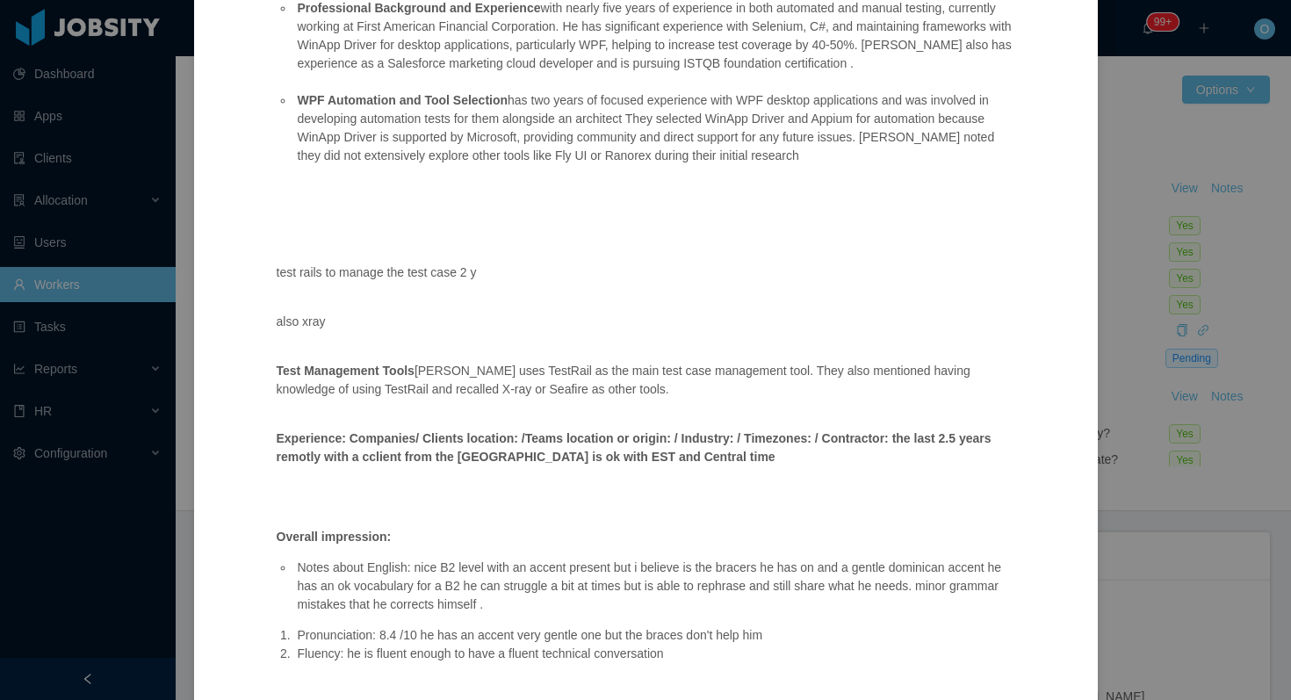
scroll to position [523, 0]
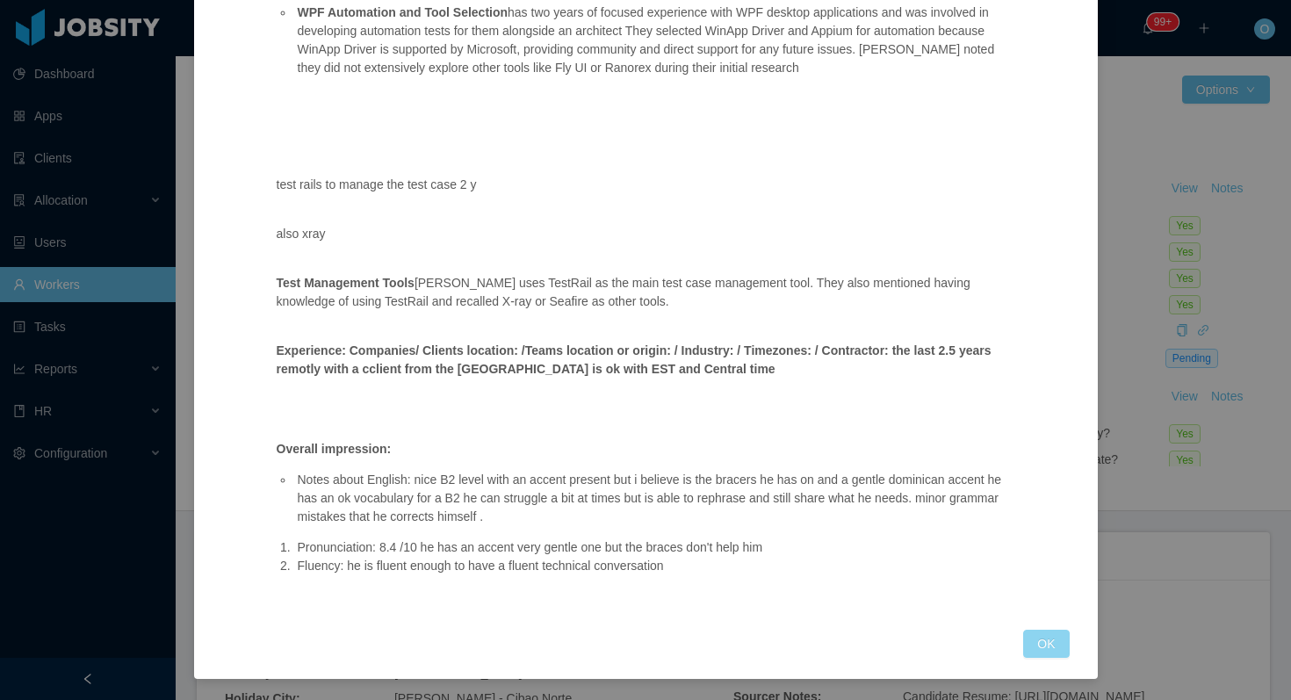
click at [1037, 652] on button "OK" at bounding box center [1046, 644] width 46 height 28
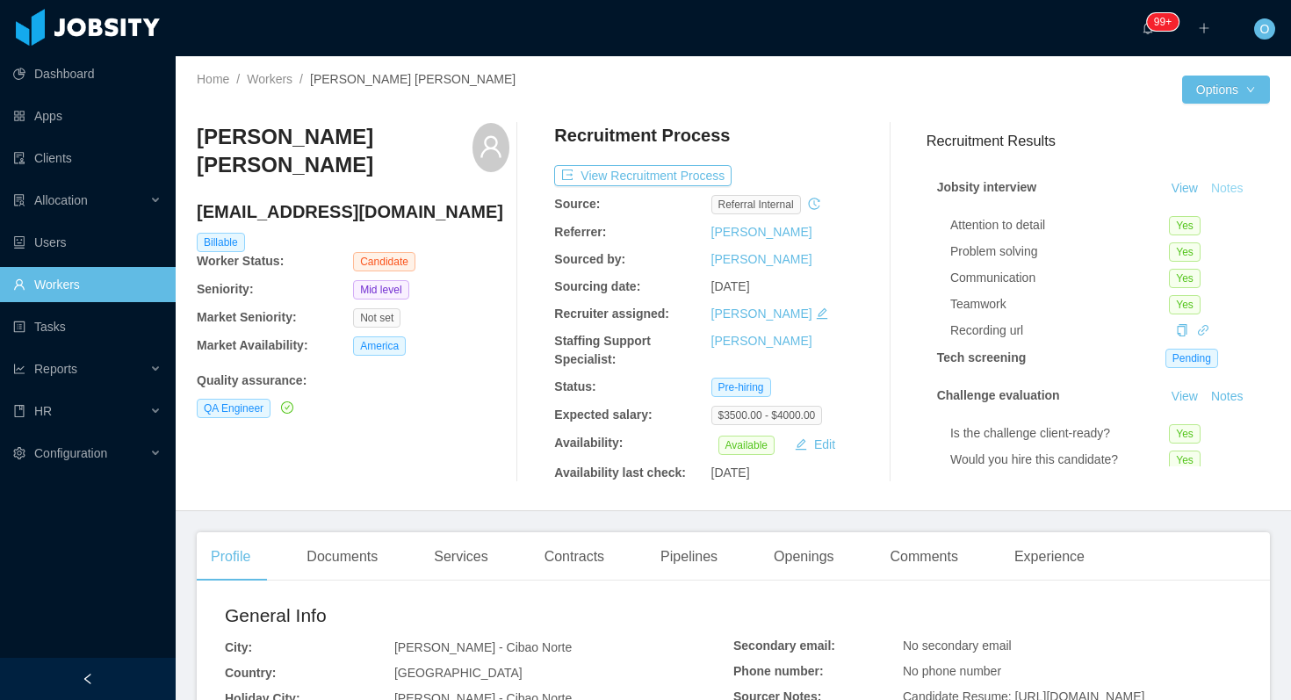
scroll to position [435, 0]
click at [1244, 188] on button "Notes" at bounding box center [1227, 188] width 47 height 21
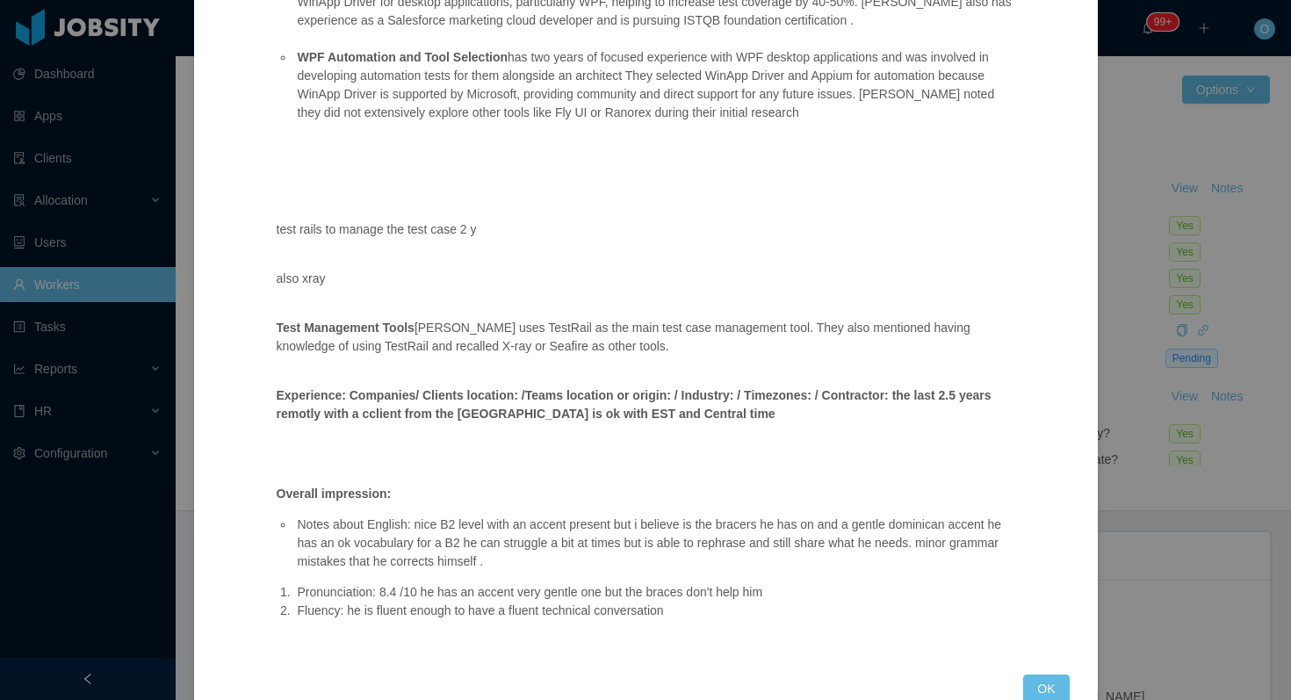
scroll to position [523, 0]
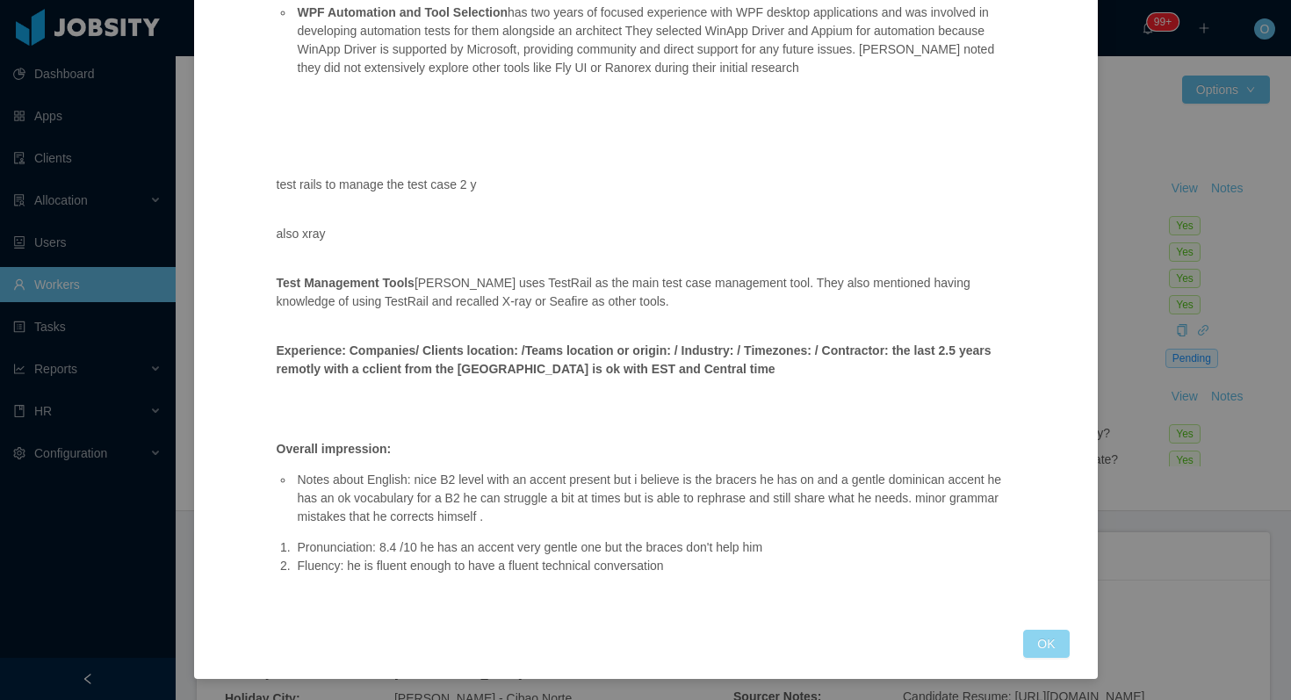
click at [1049, 643] on button "OK" at bounding box center [1046, 644] width 46 height 28
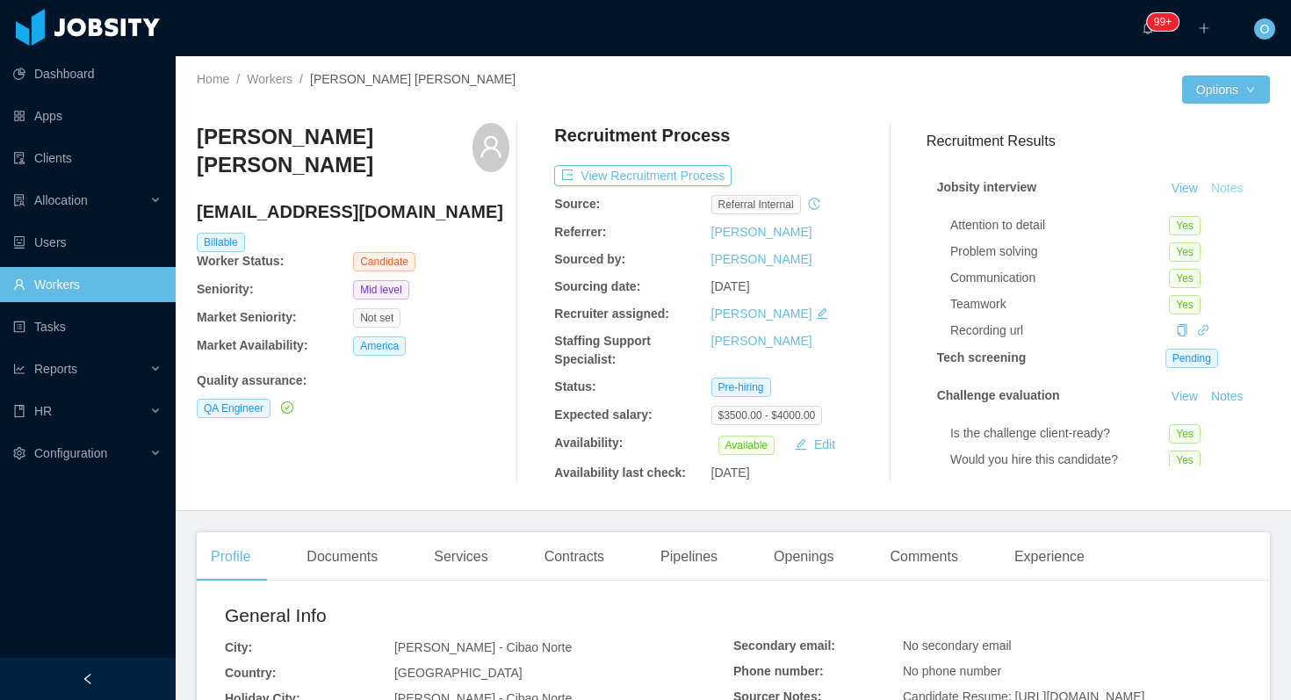
scroll to position [106, 0]
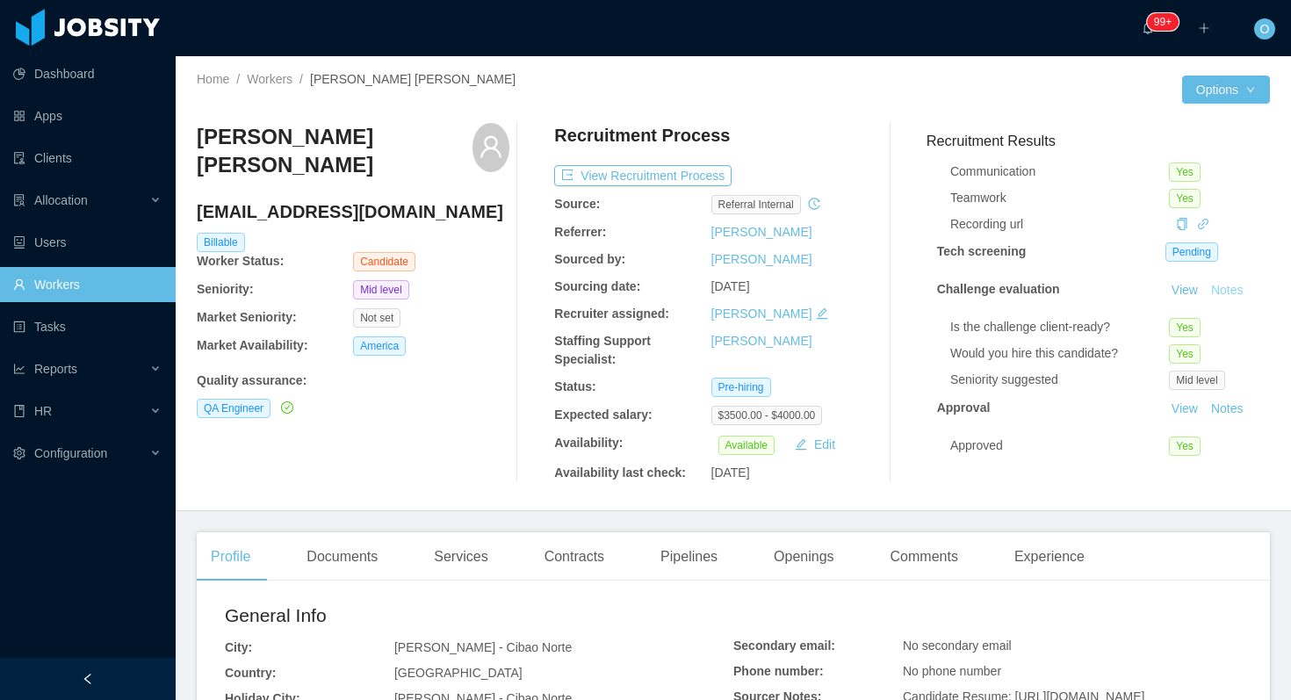
click at [1230, 292] on button "Notes" at bounding box center [1227, 290] width 47 height 21
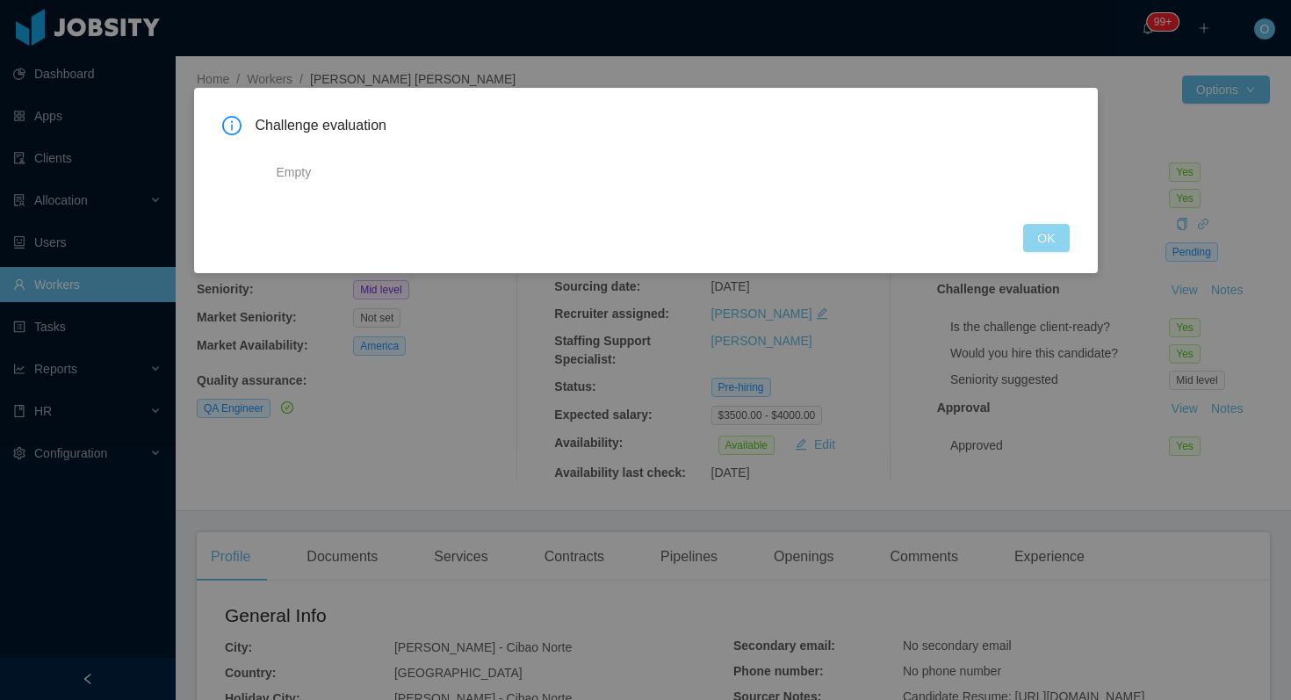
click at [1043, 233] on button "OK" at bounding box center [1046, 238] width 46 height 28
